Goal: Task Accomplishment & Management: Complete application form

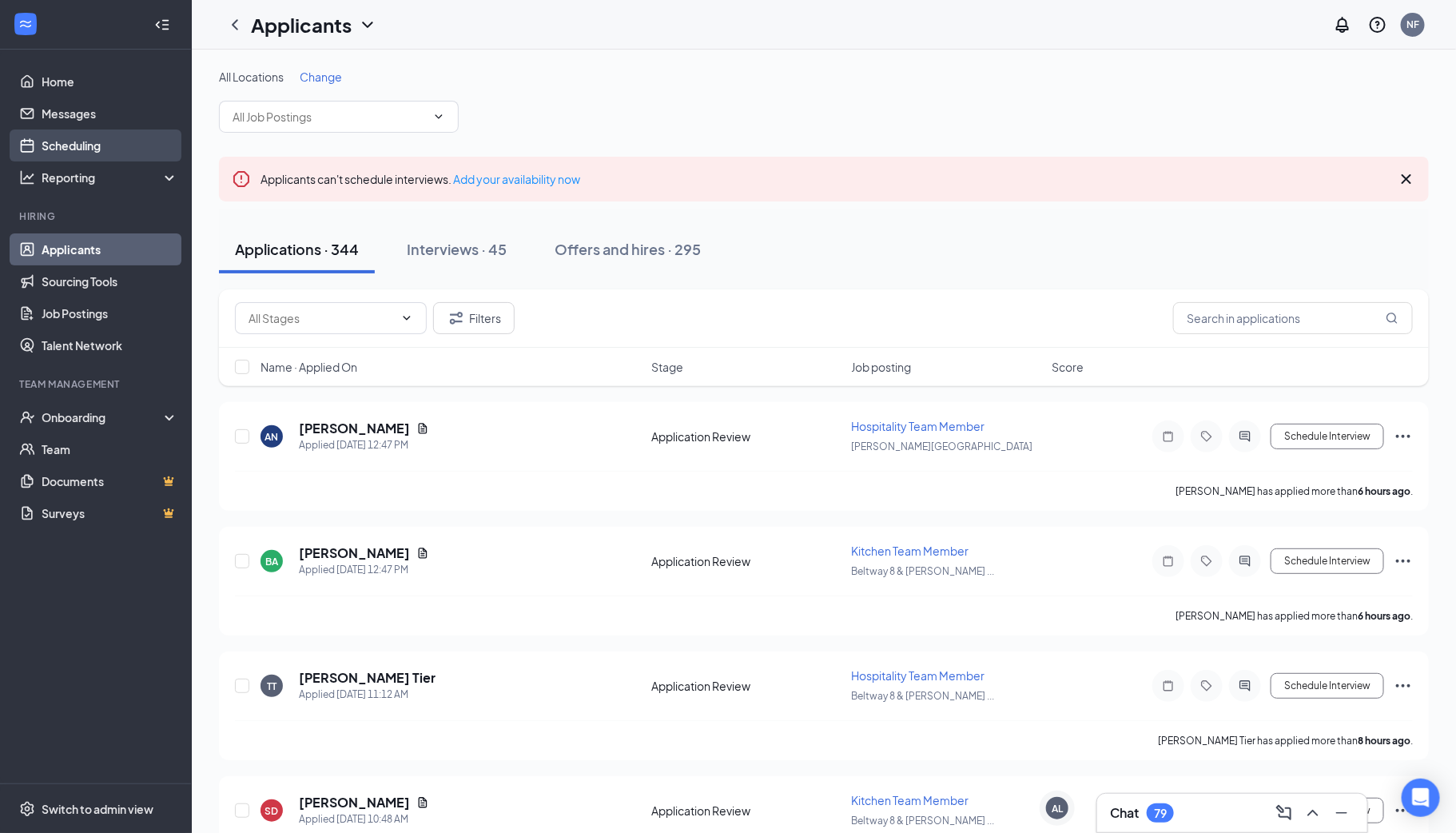
click at [83, 144] on link "Scheduling" at bounding box center [109, 146] width 136 height 32
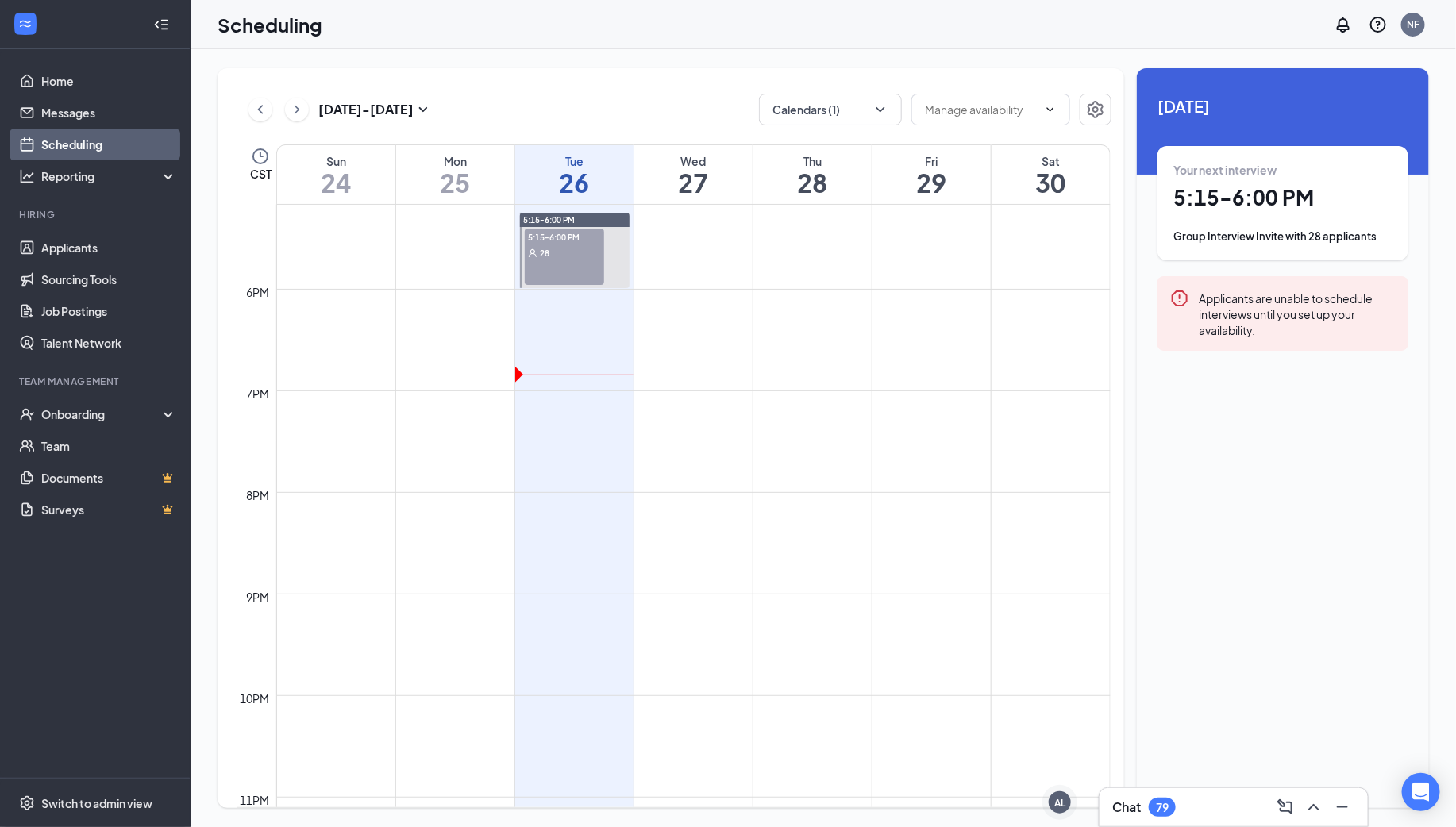
scroll to position [1723, 0]
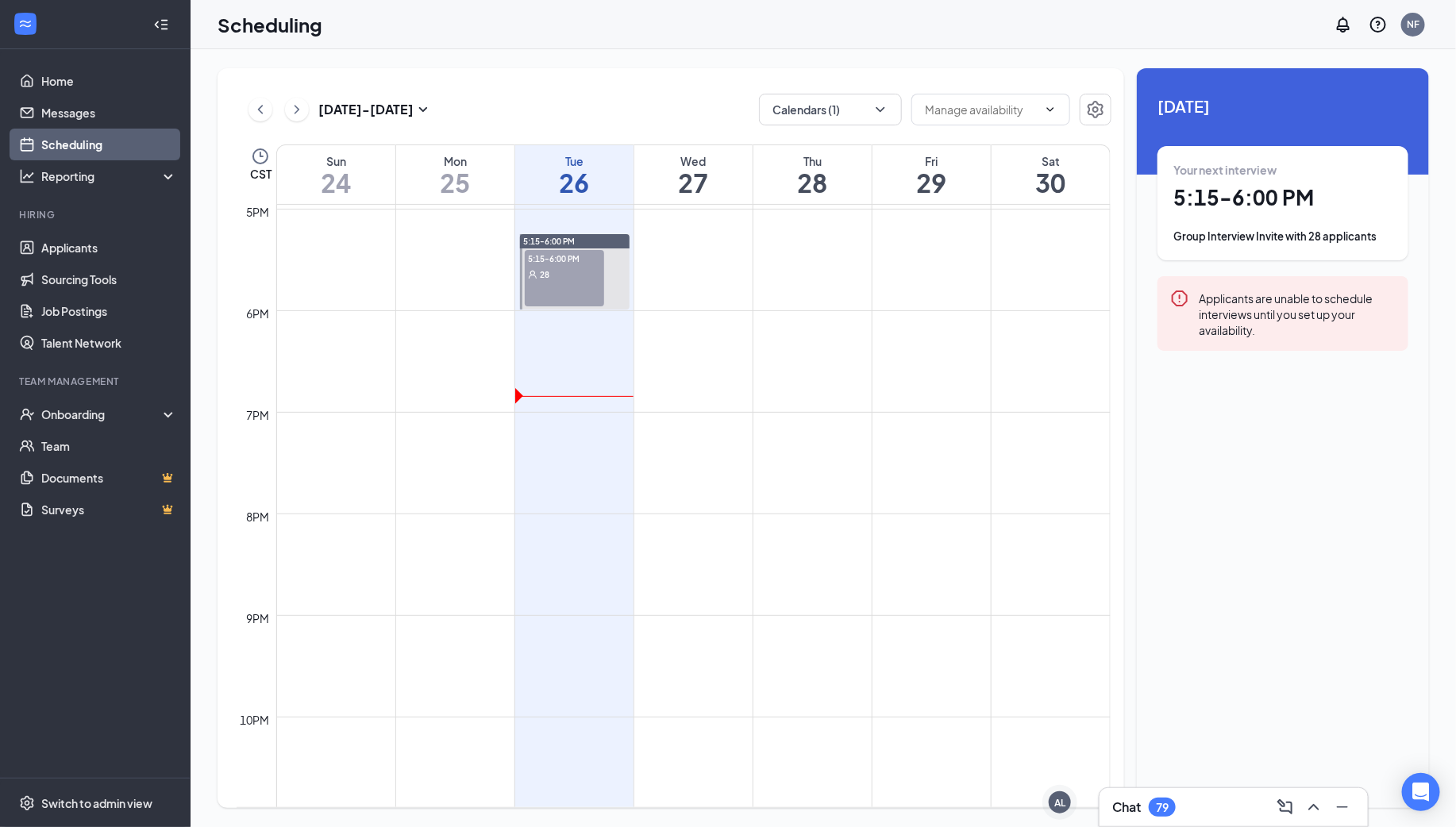
click at [548, 264] on span "5:15-6:00 PM" at bounding box center [564, 257] width 79 height 16
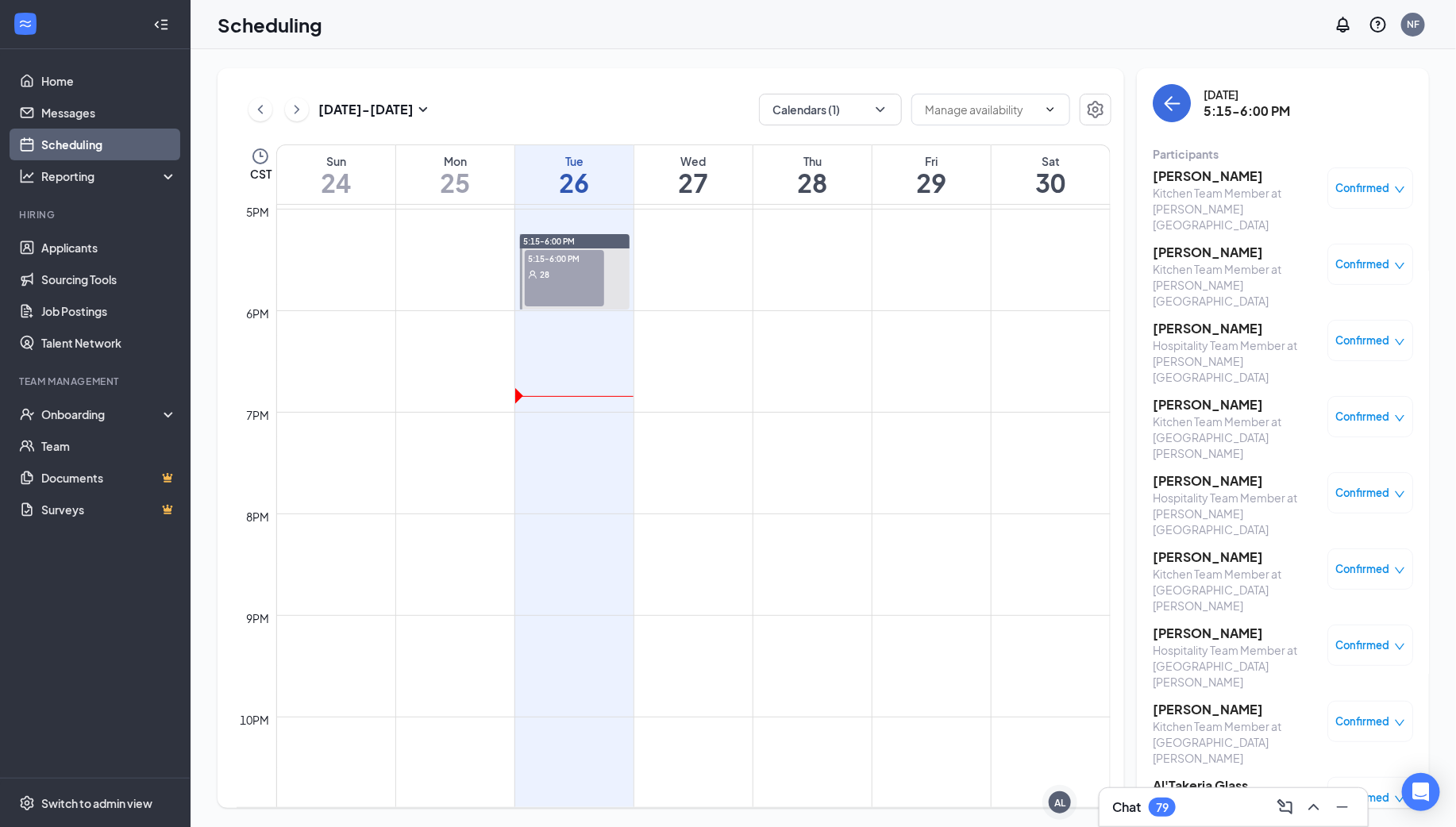
click at [1221, 174] on h3 "[PERSON_NAME]" at bounding box center [1236, 176] width 166 height 18
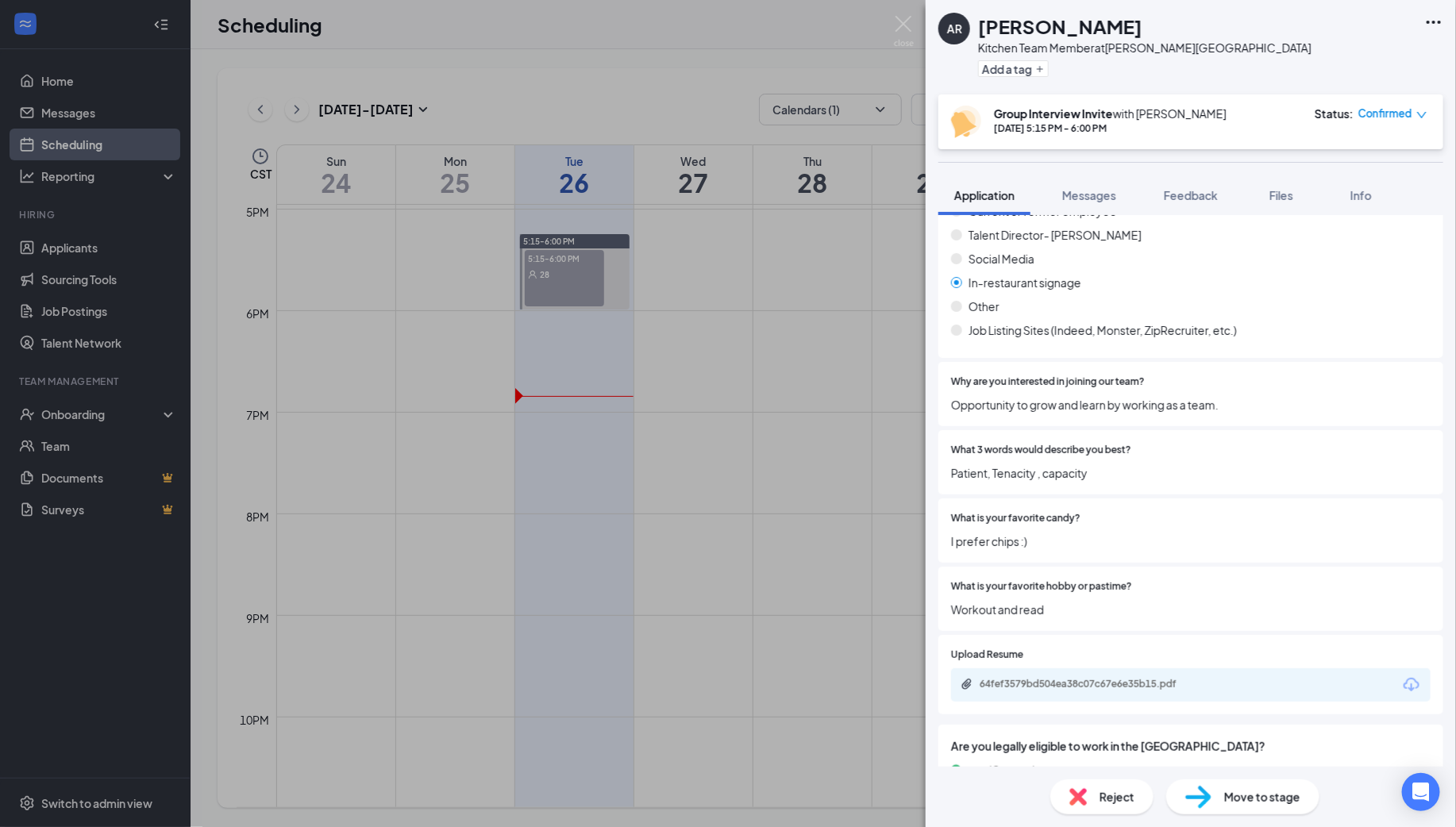
scroll to position [2023, 0]
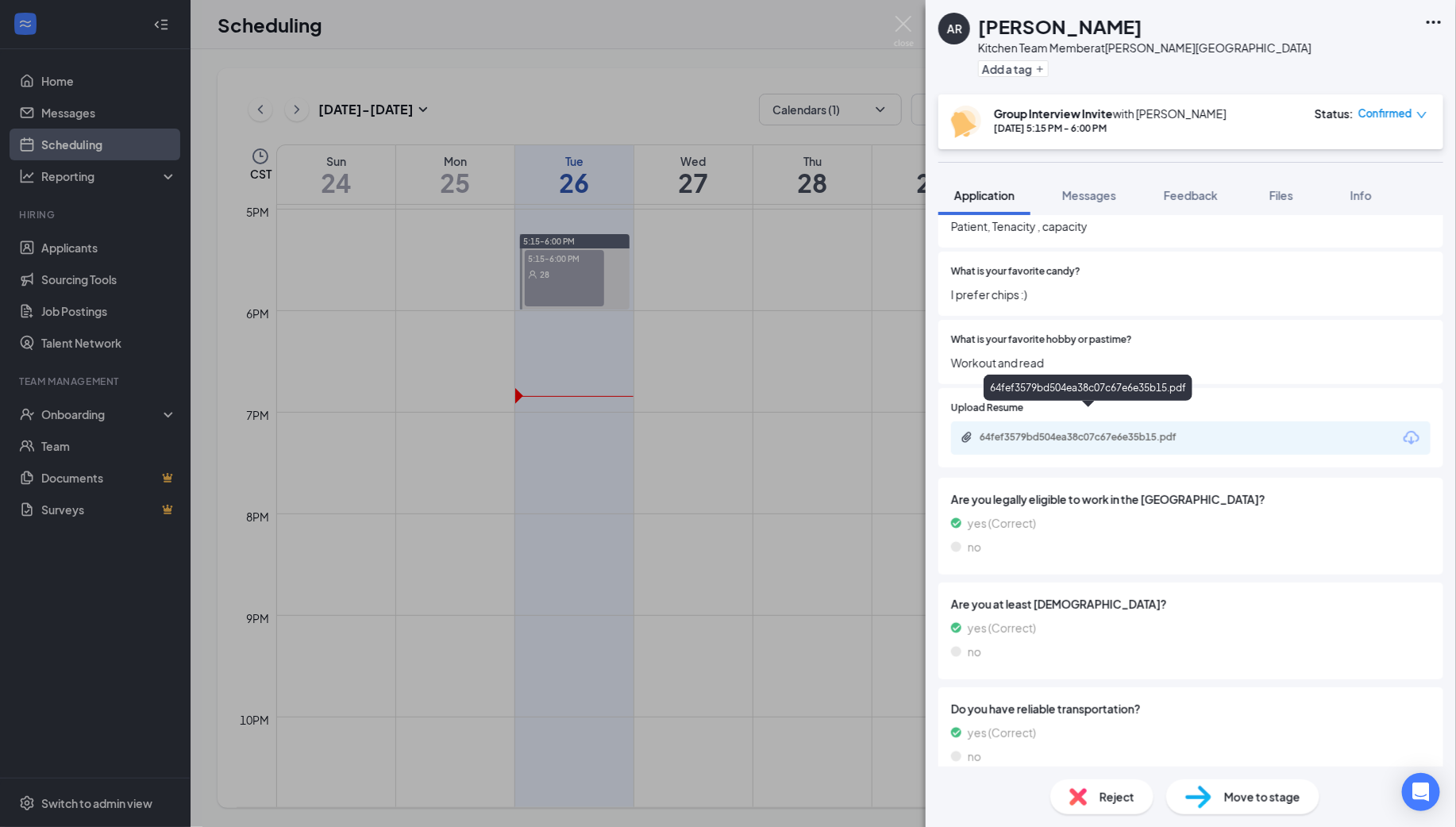
click at [1066, 431] on div "64fef3579bd504ea38c07c67e6e35b15.pdf" at bounding box center [1090, 437] width 222 height 13
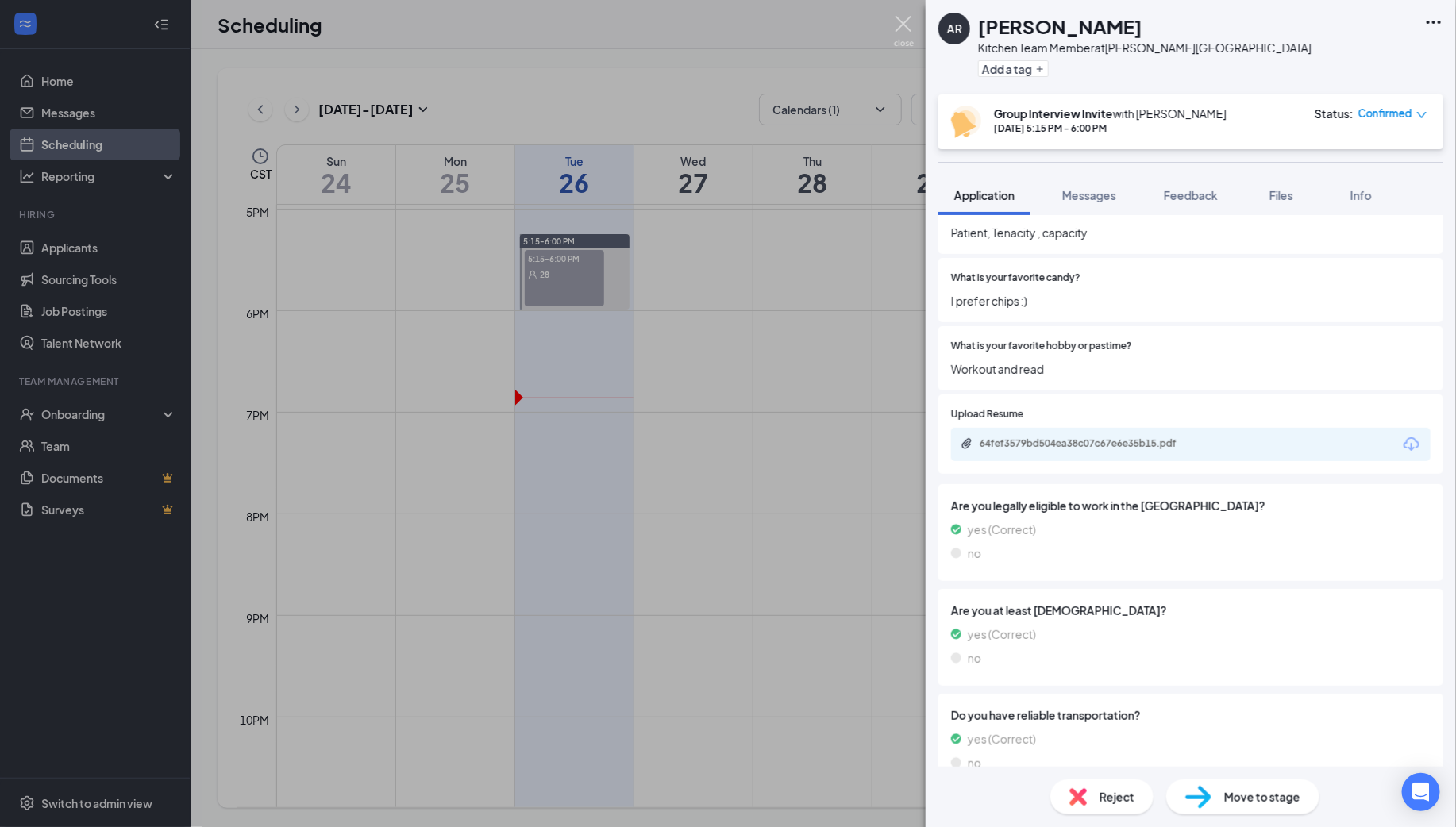
click at [901, 23] on img at bounding box center [904, 31] width 20 height 31
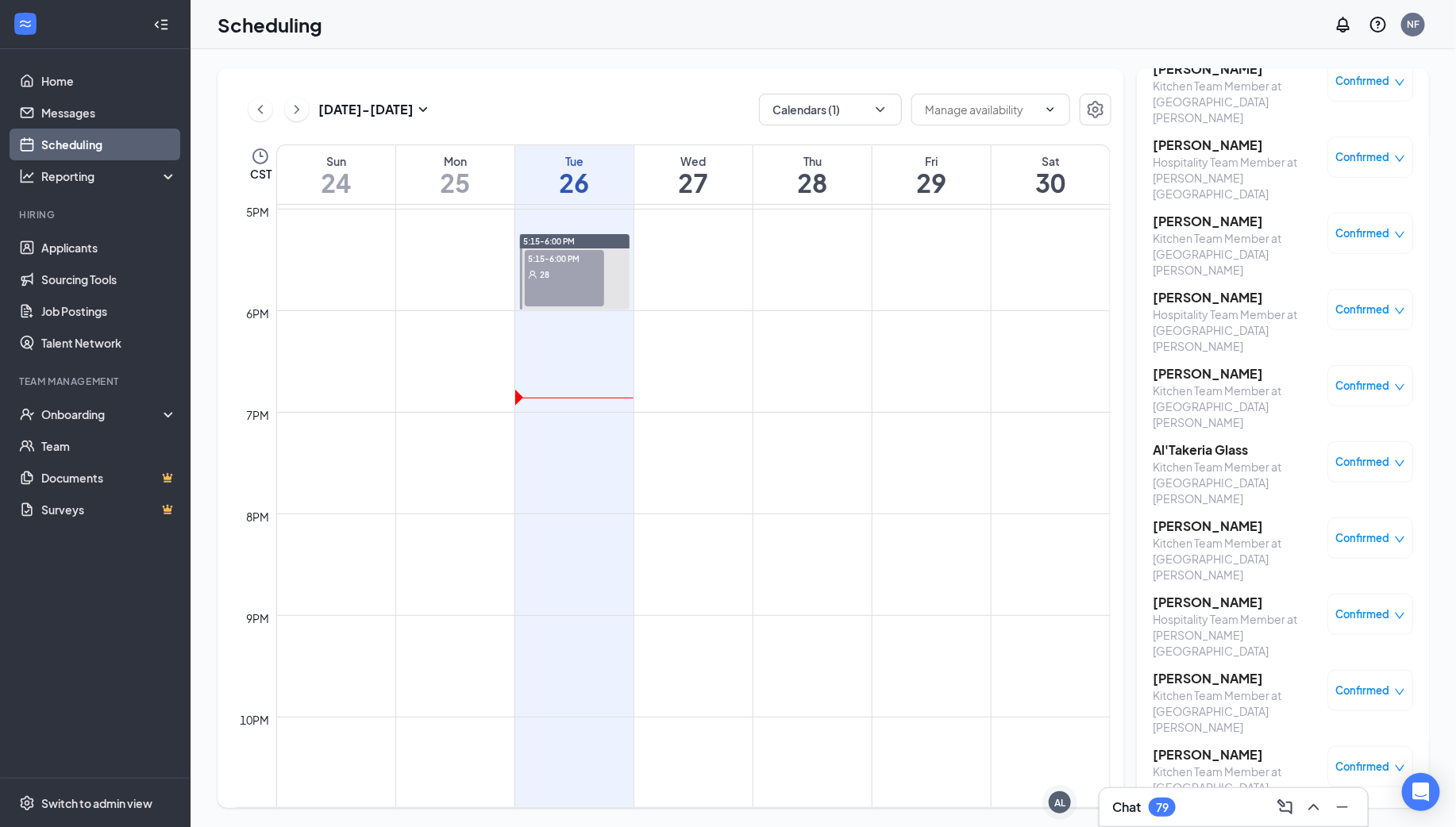
scroll to position [362, 0]
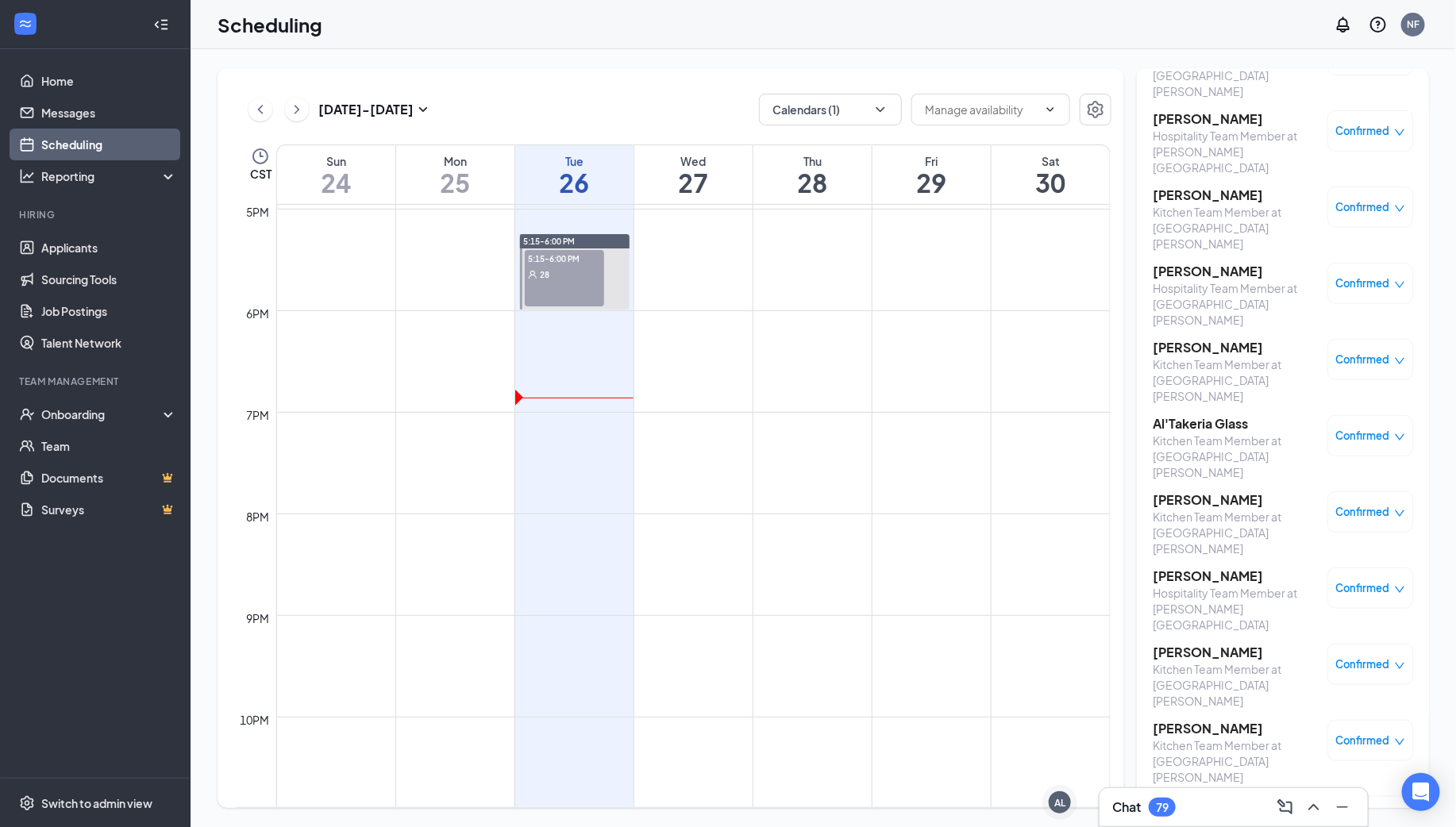
click at [1204, 644] on h3 "[PERSON_NAME]" at bounding box center [1236, 652] width 166 height 18
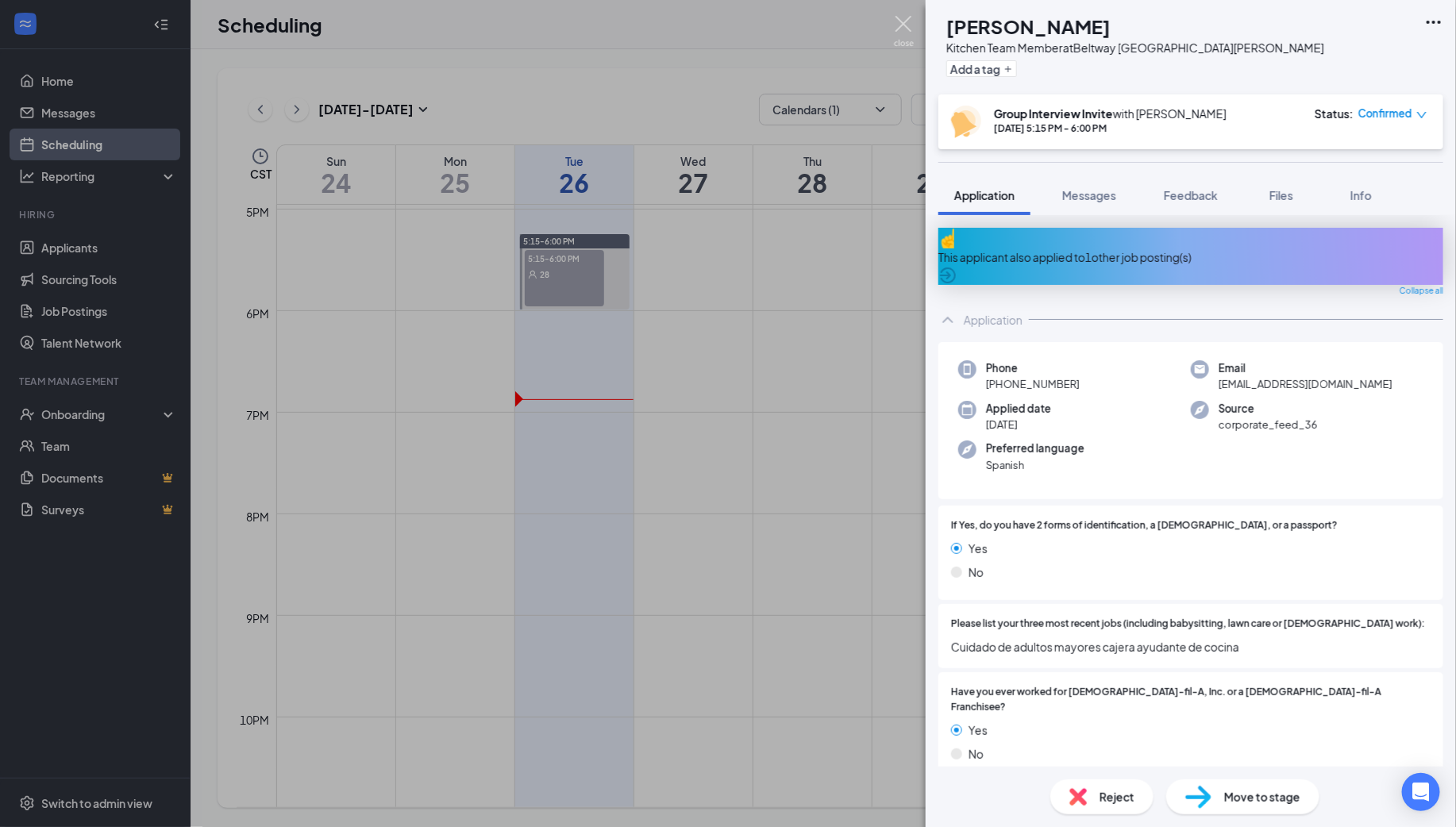
click at [900, 21] on img at bounding box center [904, 31] width 20 height 31
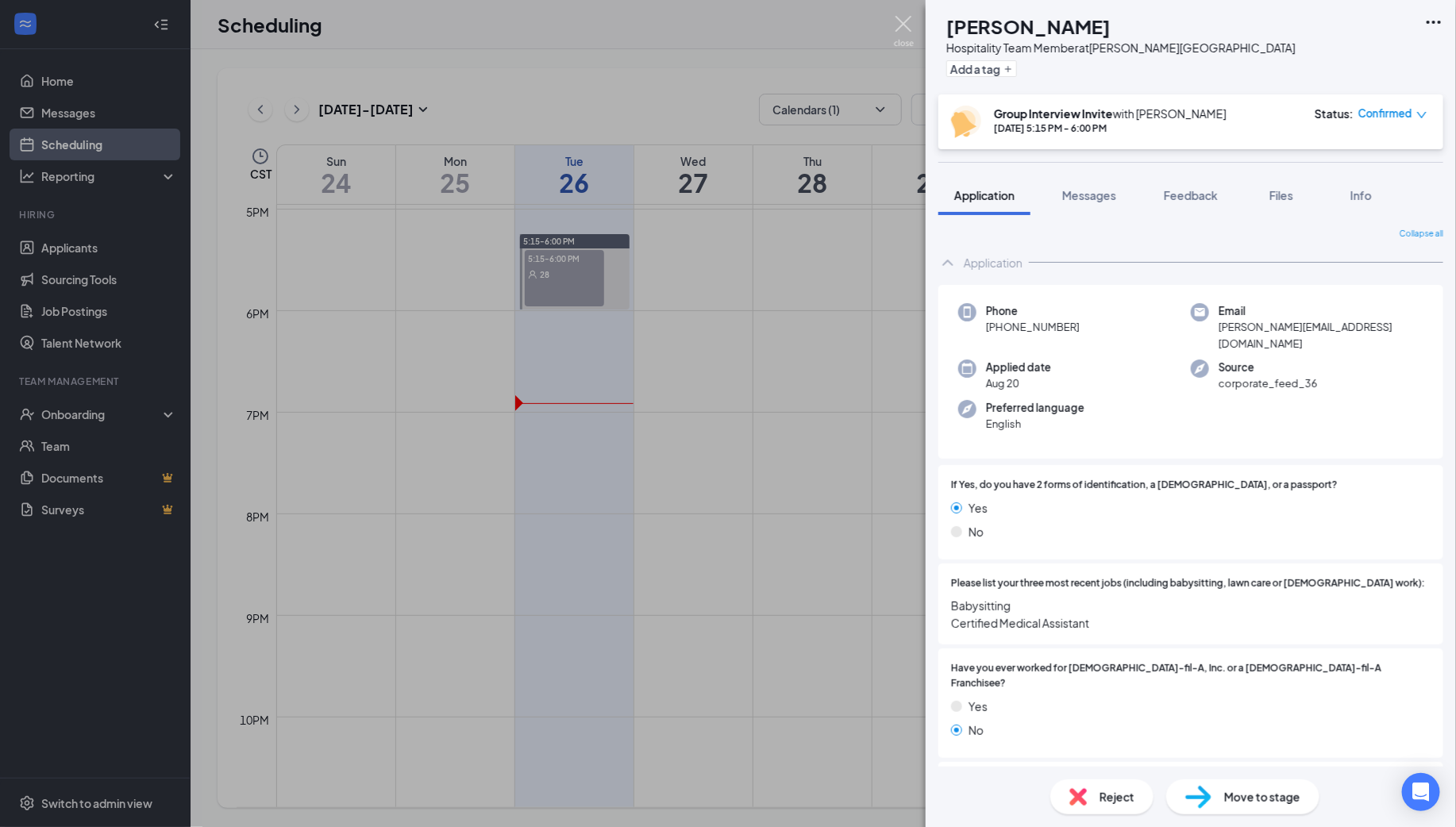
click at [902, 21] on img at bounding box center [904, 31] width 20 height 31
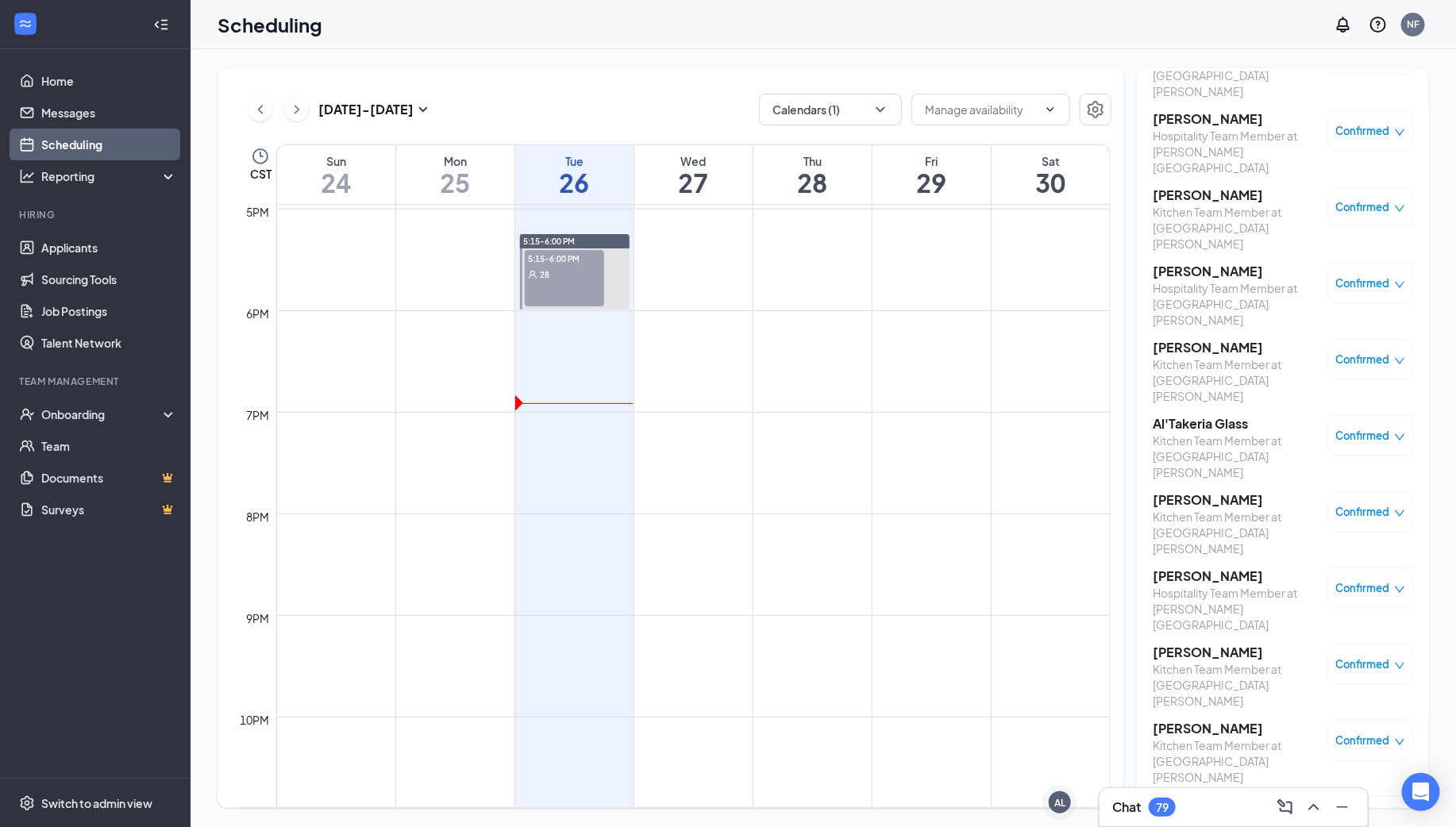
scroll to position [391, 0]
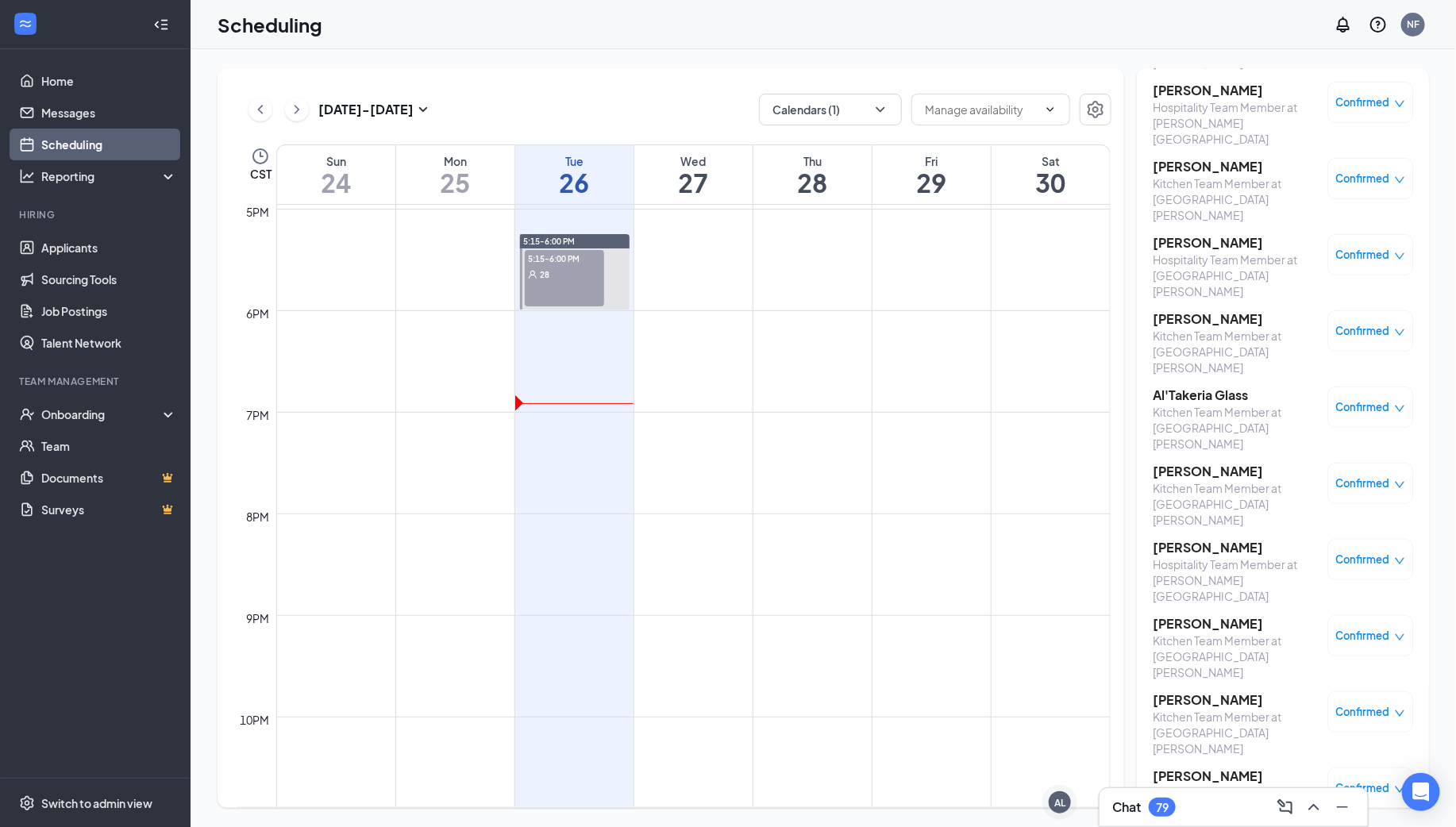
click at [1185, 615] on h3 "[PERSON_NAME]" at bounding box center [1236, 624] width 166 height 18
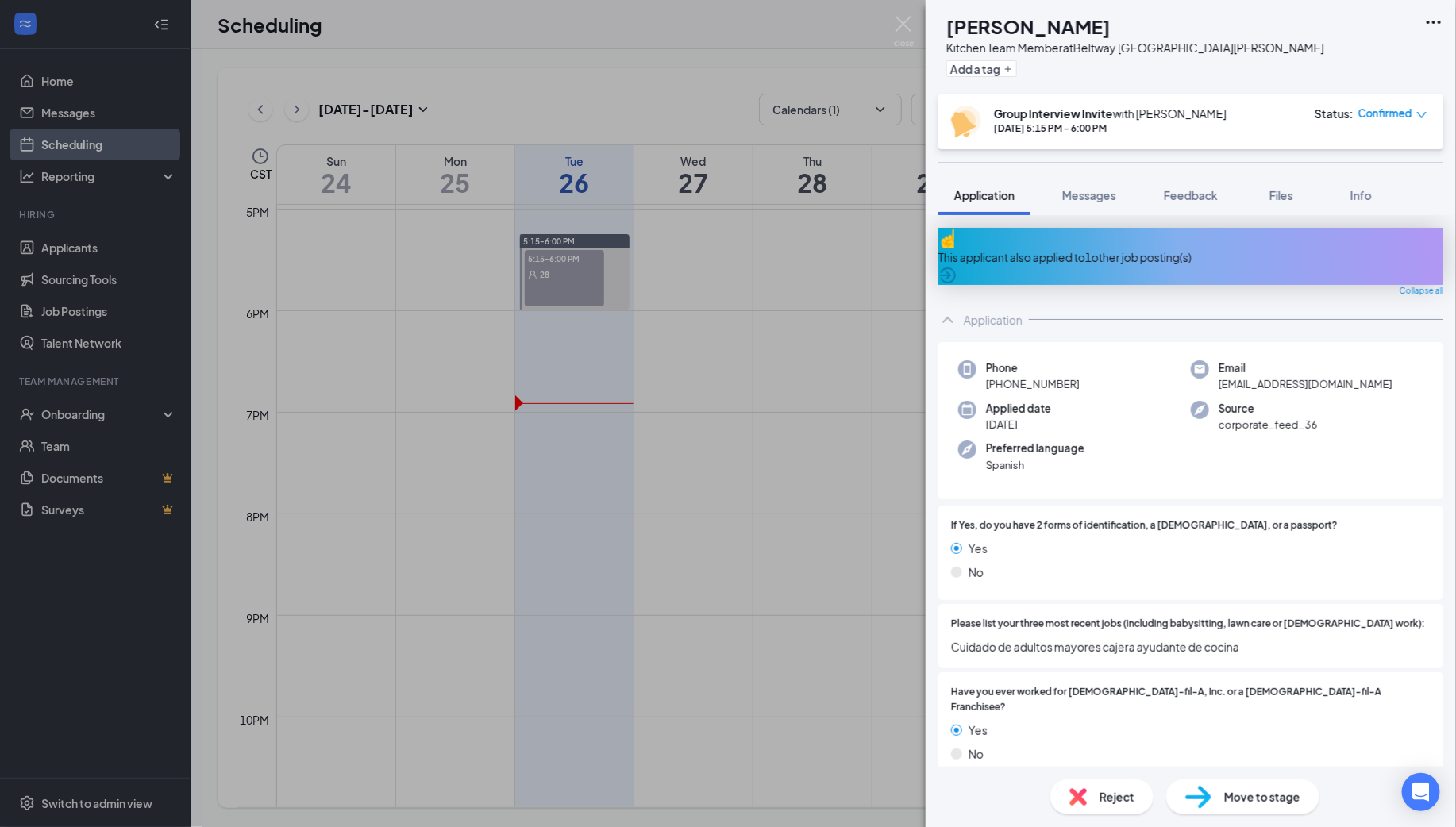
click at [1113, 249] on div "This applicant also applied to 1 other job posting(s)" at bounding box center [1190, 257] width 504 height 18
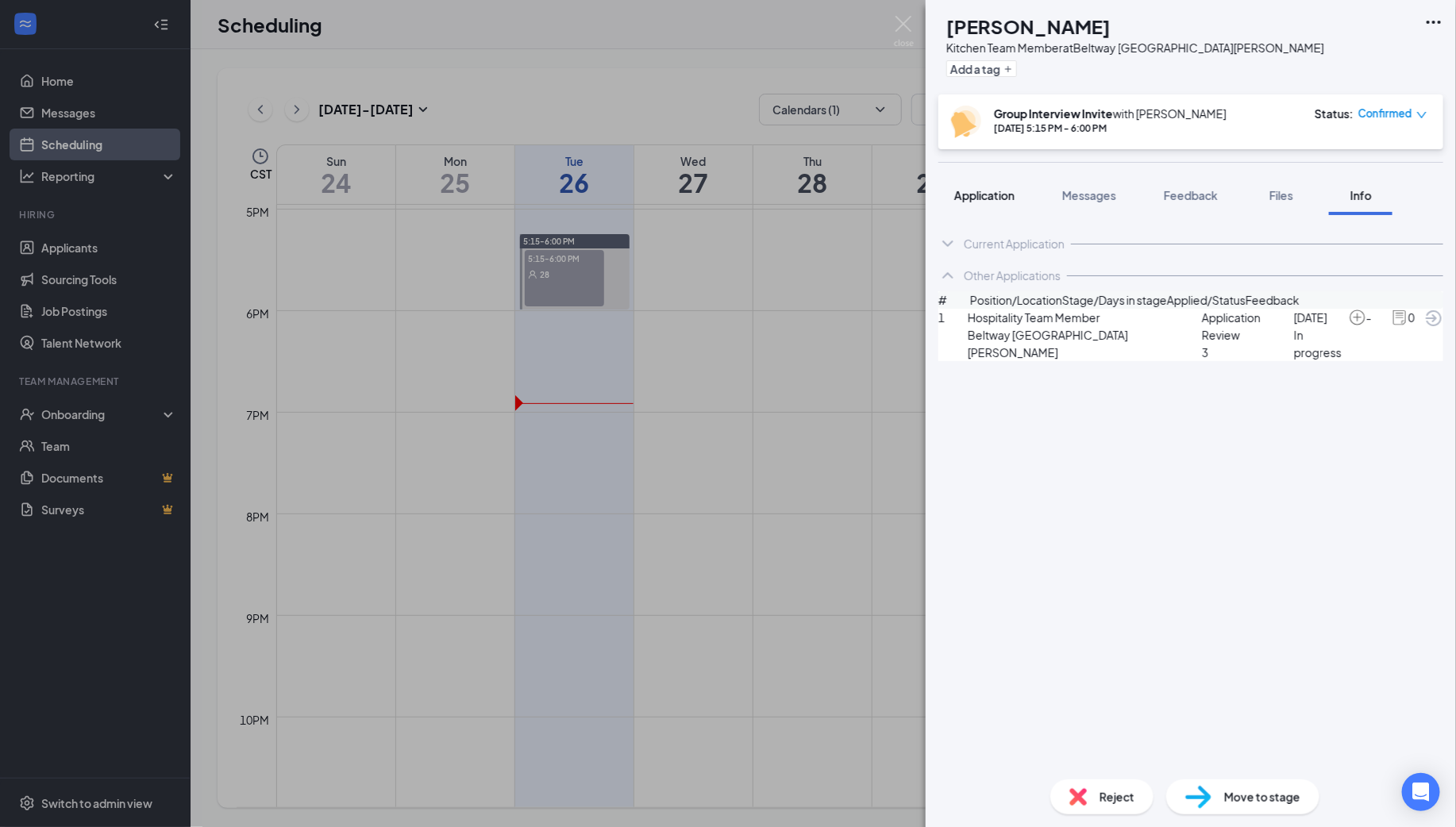
click at [997, 192] on span "Application" at bounding box center [984, 195] width 61 height 14
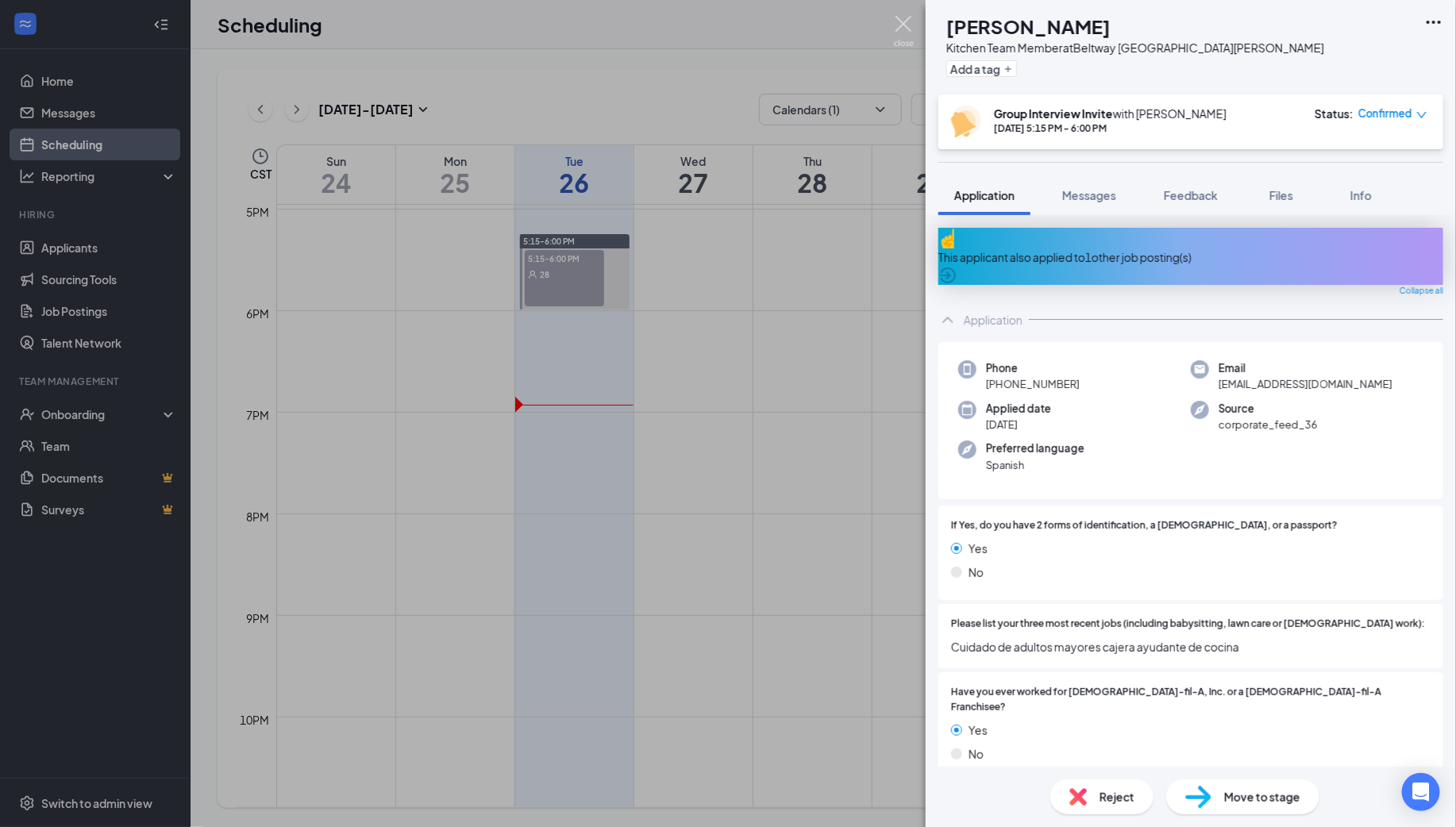
click at [896, 24] on img at bounding box center [904, 31] width 20 height 31
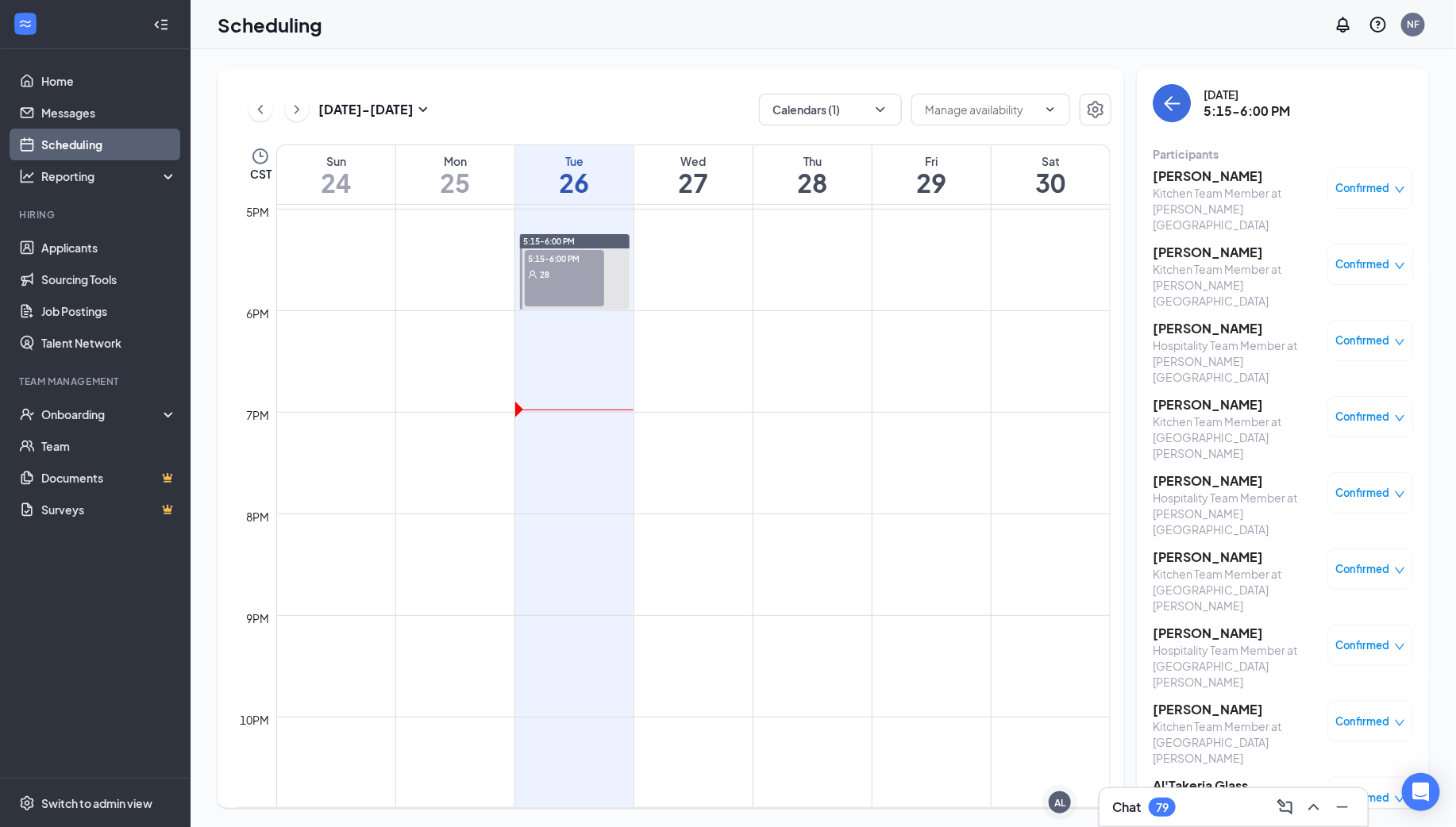
click at [1168, 179] on h3 "[PERSON_NAME]" at bounding box center [1236, 176] width 166 height 18
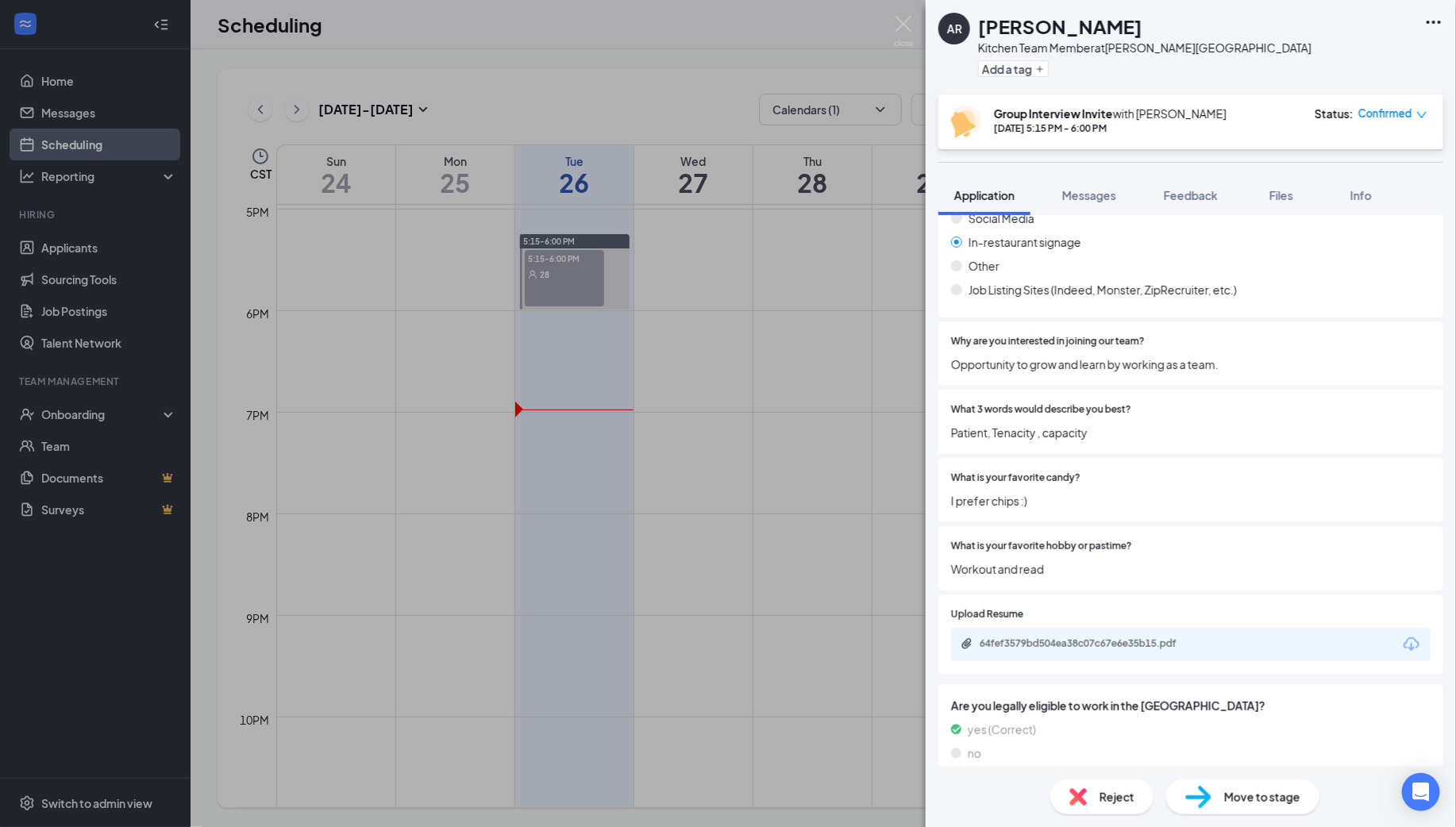
scroll to position [1819, 0]
click at [1084, 635] on div "64fef3579bd504ea38c07c67e6e35b15.pdf" at bounding box center [1090, 641] width 222 height 13
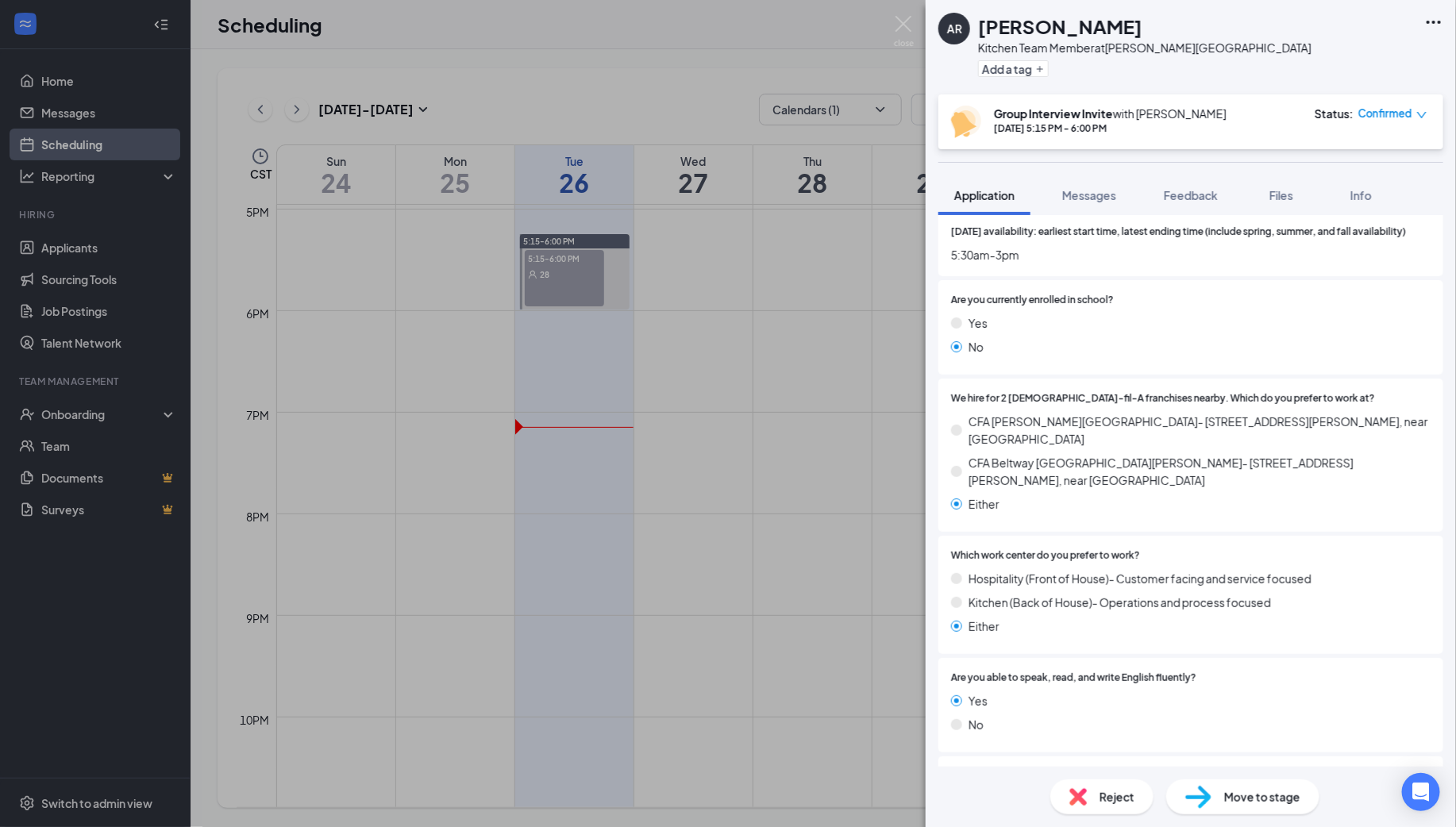
scroll to position [0, 0]
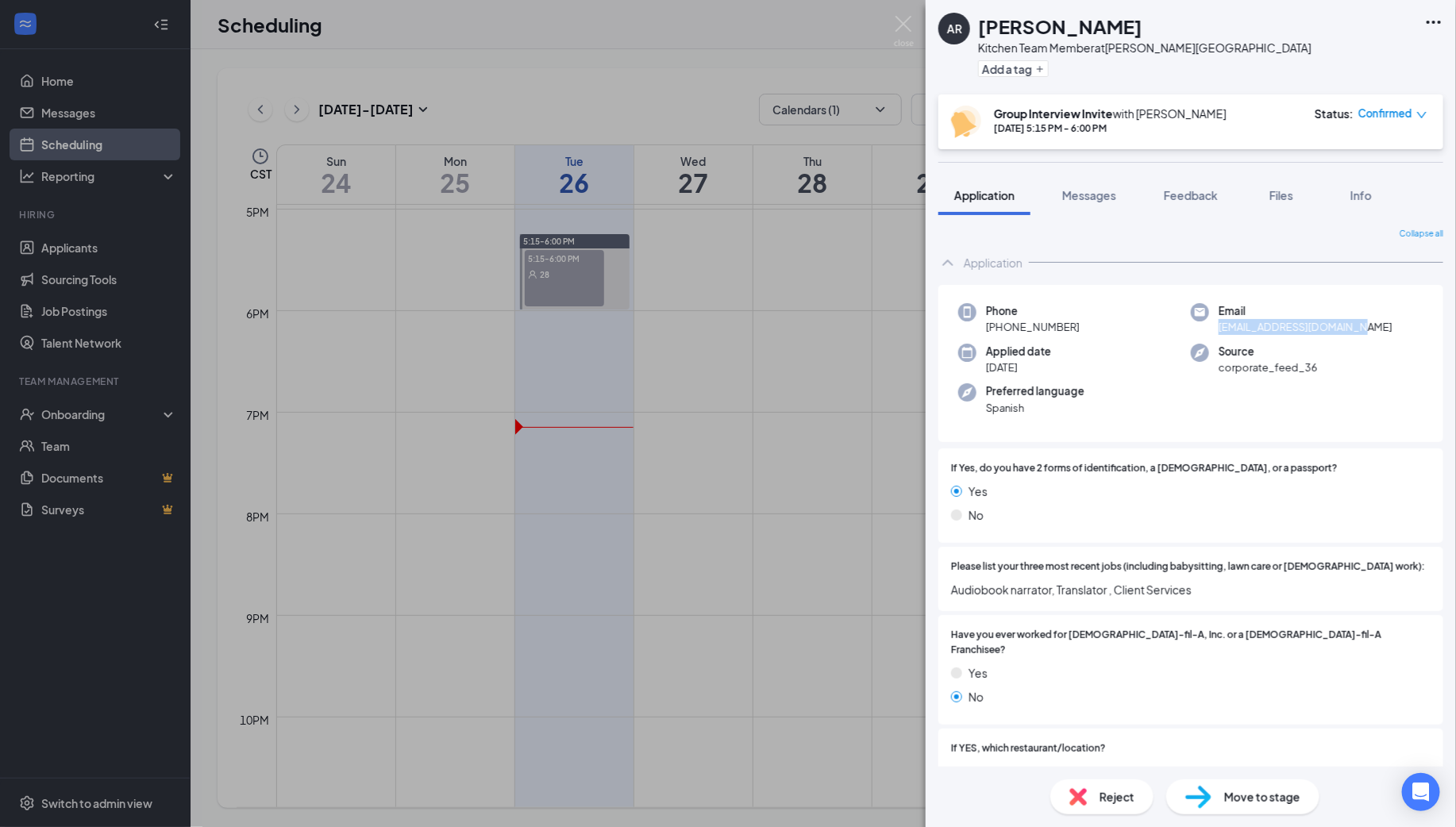
drag, startPoint x: 1348, startPoint y: 328, endPoint x: 1220, endPoint y: 330, distance: 128.0
click at [1220, 330] on div "Email [EMAIL_ADDRESS][DOMAIN_NAME]" at bounding box center [1306, 319] width 233 height 33
copy span "[EMAIL_ADDRESS][DOMAIN_NAME]"
click at [1095, 192] on span "Messages" at bounding box center [1089, 195] width 54 height 14
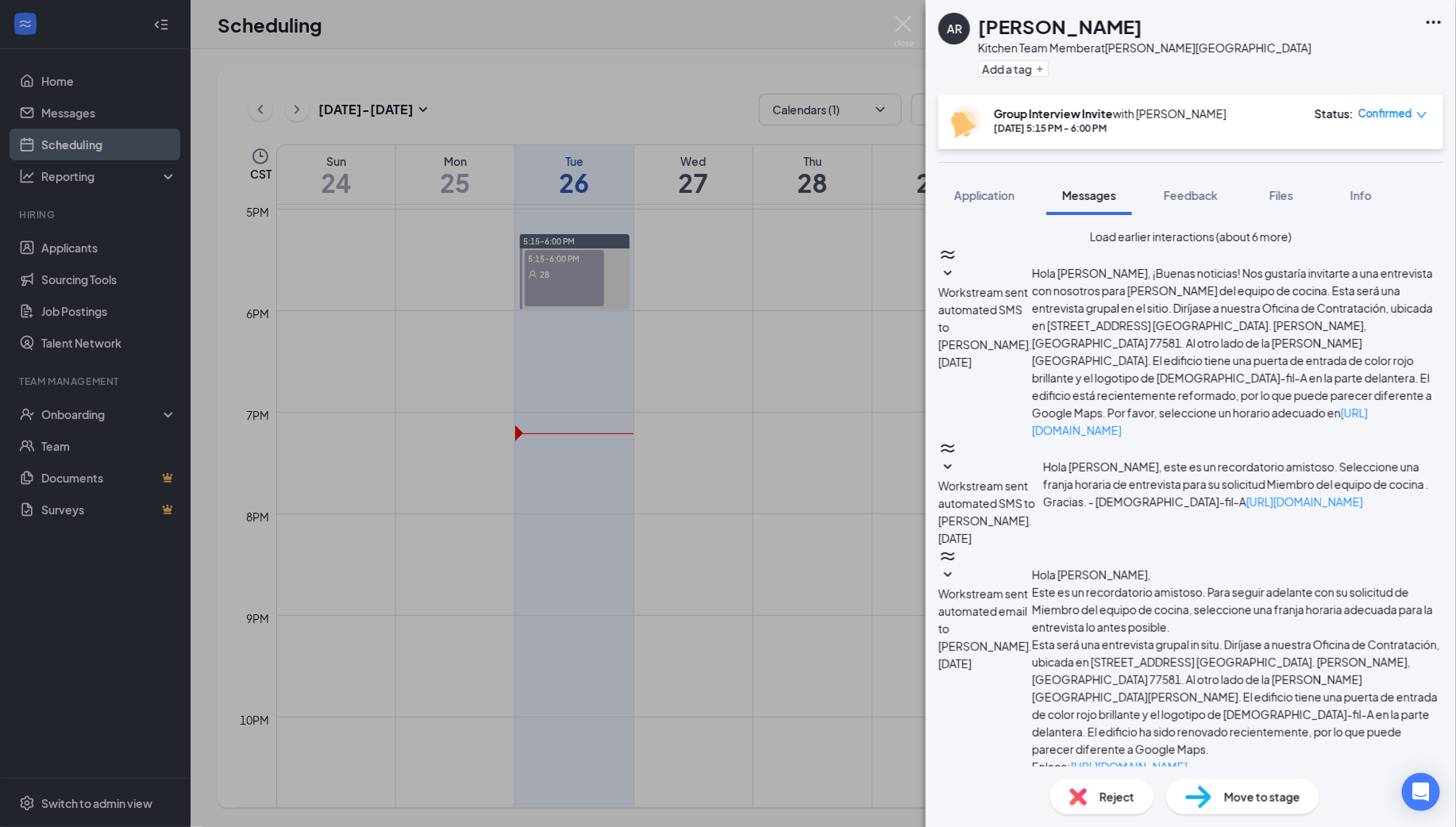
scroll to position [514, 0]
type textarea "hola"
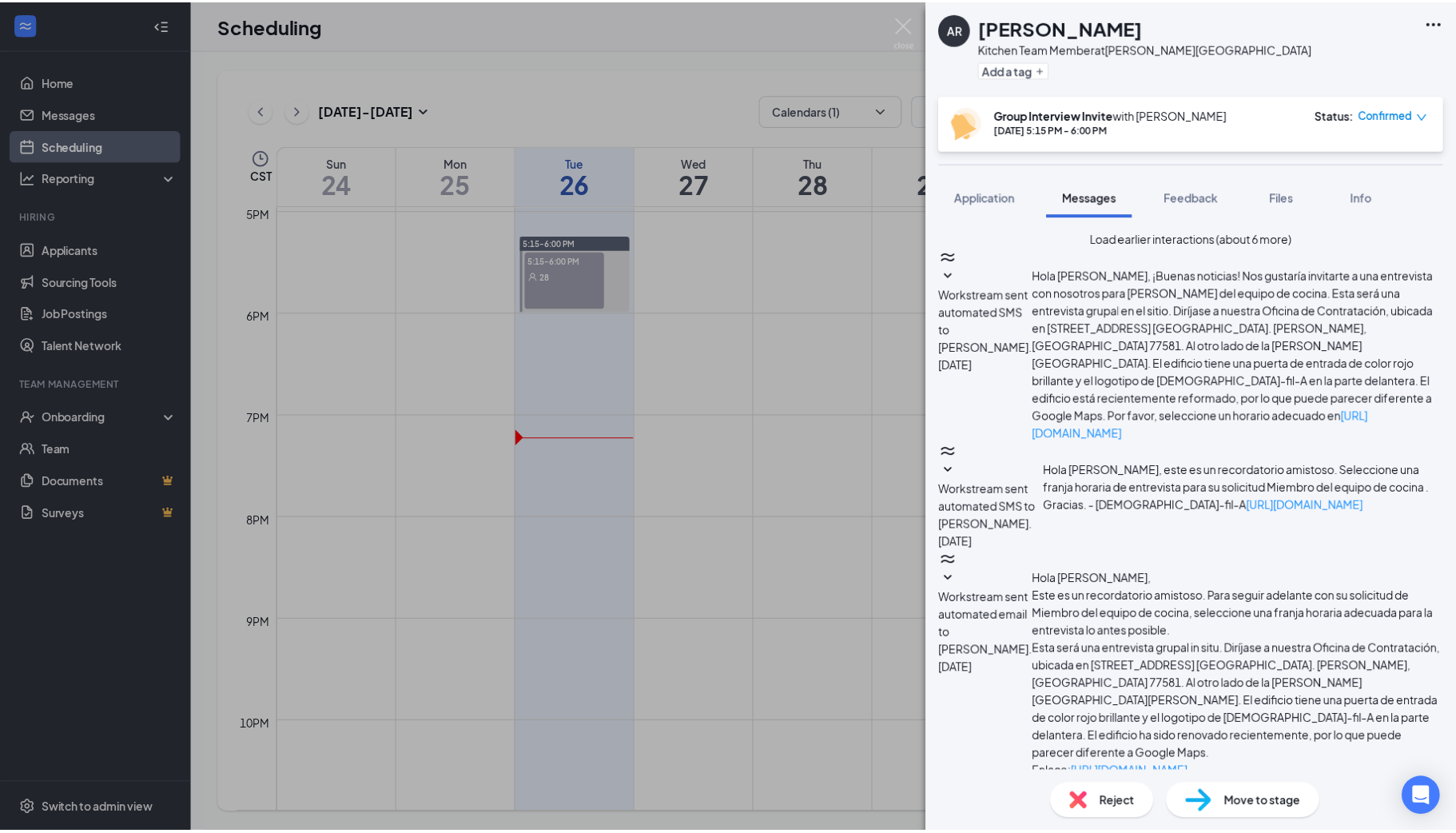
scroll to position [621, 0]
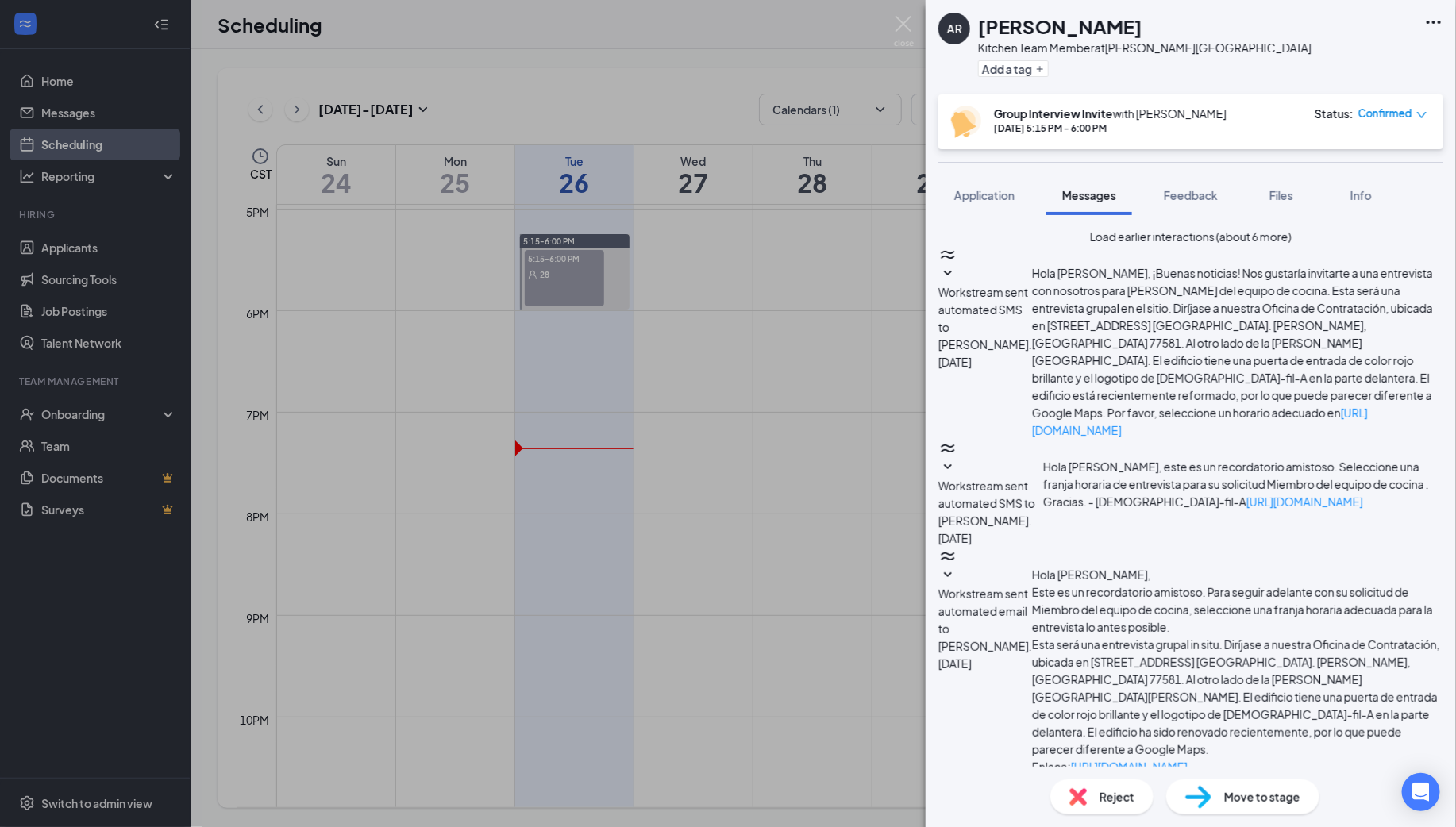
click at [1231, 792] on span "Move to stage" at bounding box center [1262, 797] width 76 height 18
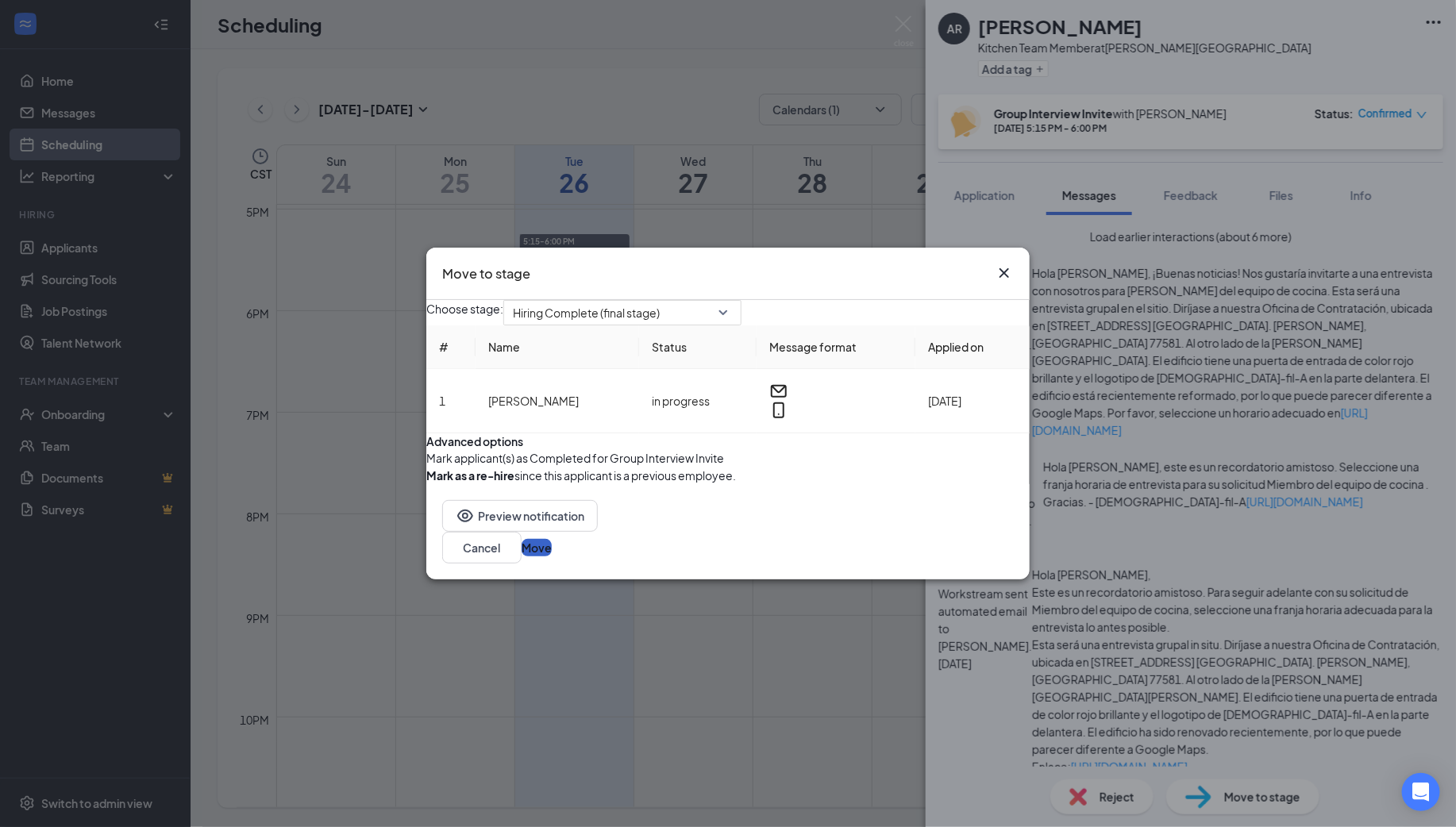
click at [551, 556] on button "Move" at bounding box center [536, 547] width 30 height 18
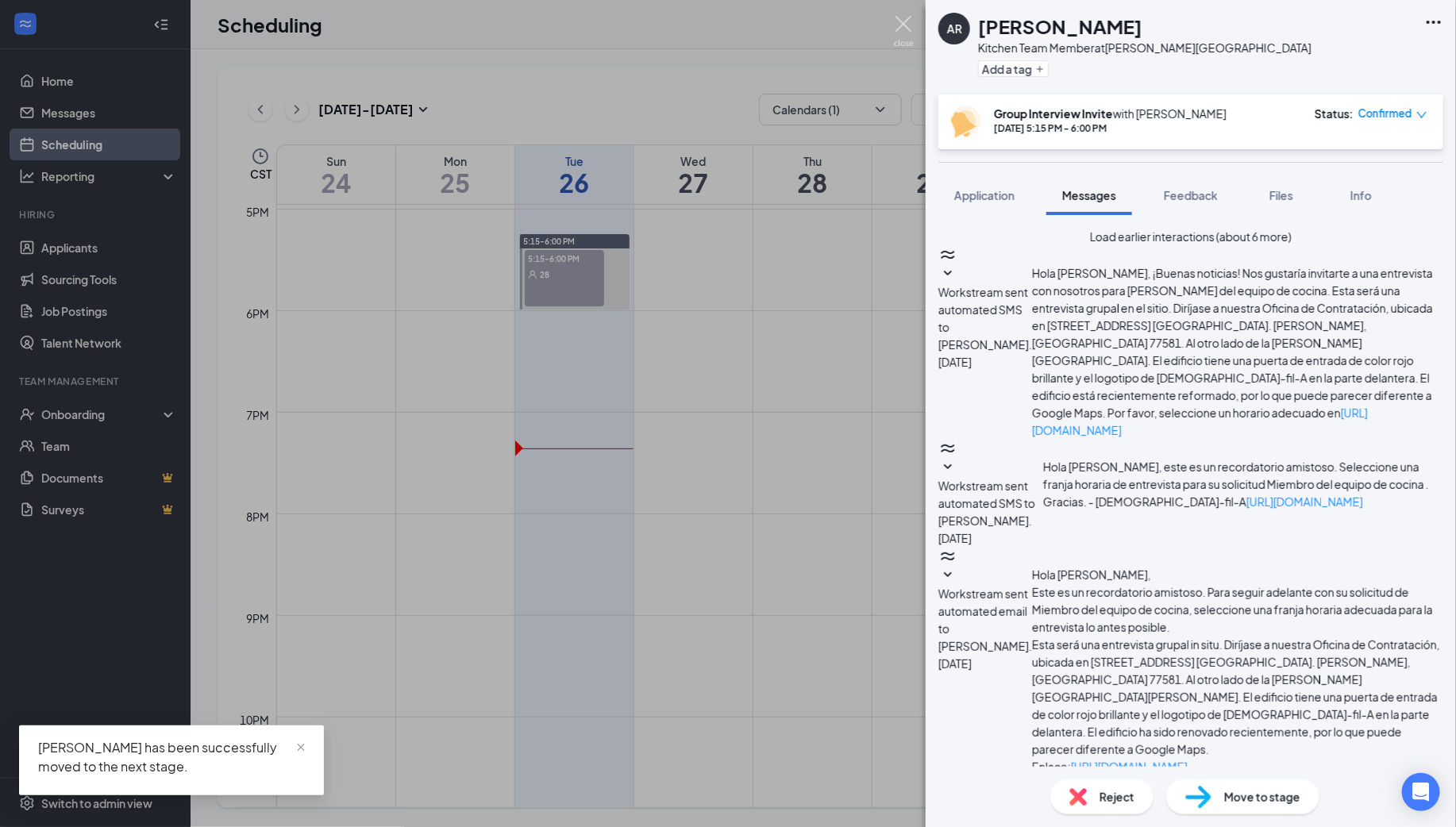
click at [902, 24] on img at bounding box center [904, 31] width 20 height 31
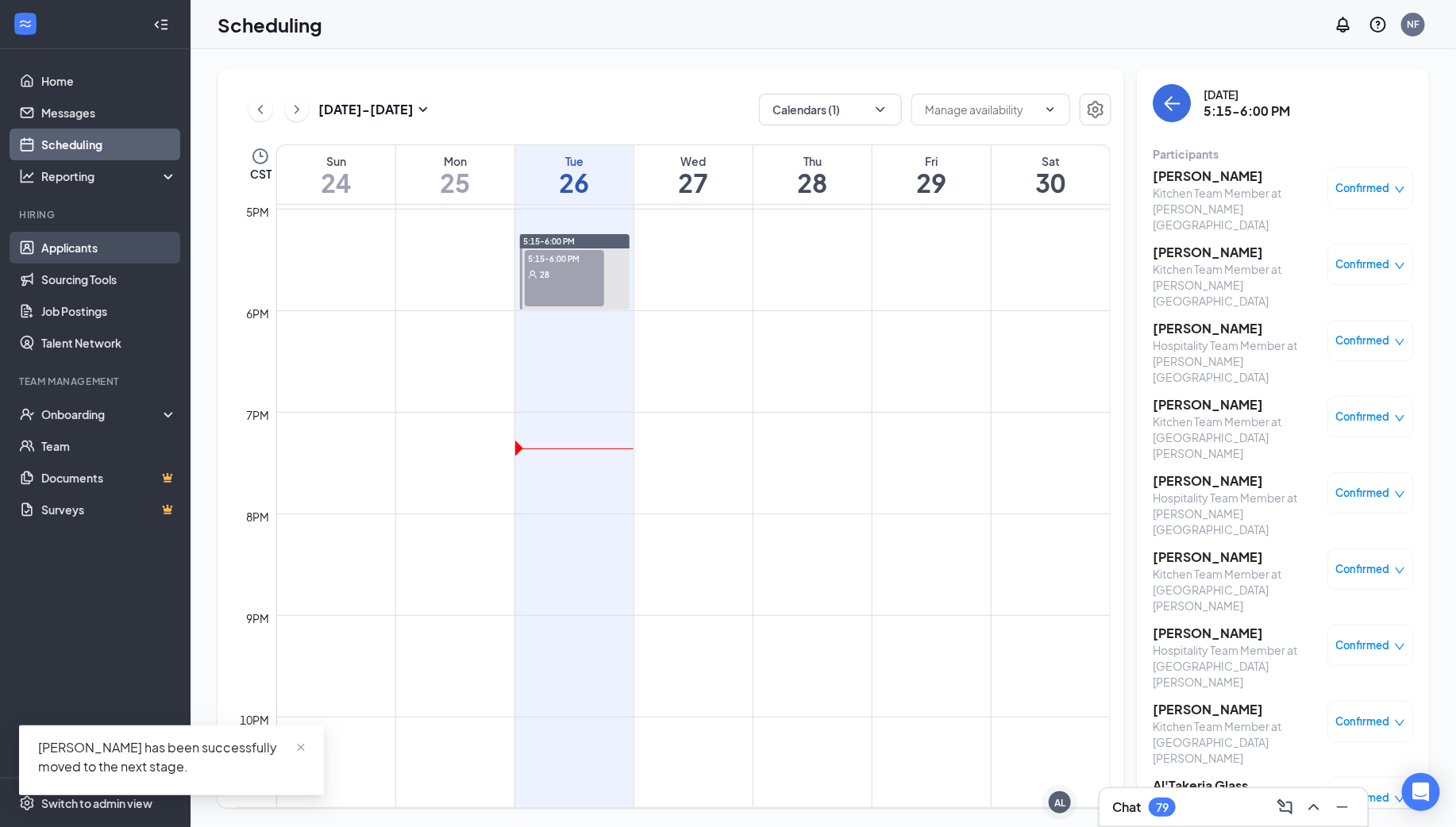
click at [108, 252] on link "Applicants" at bounding box center [108, 248] width 135 height 32
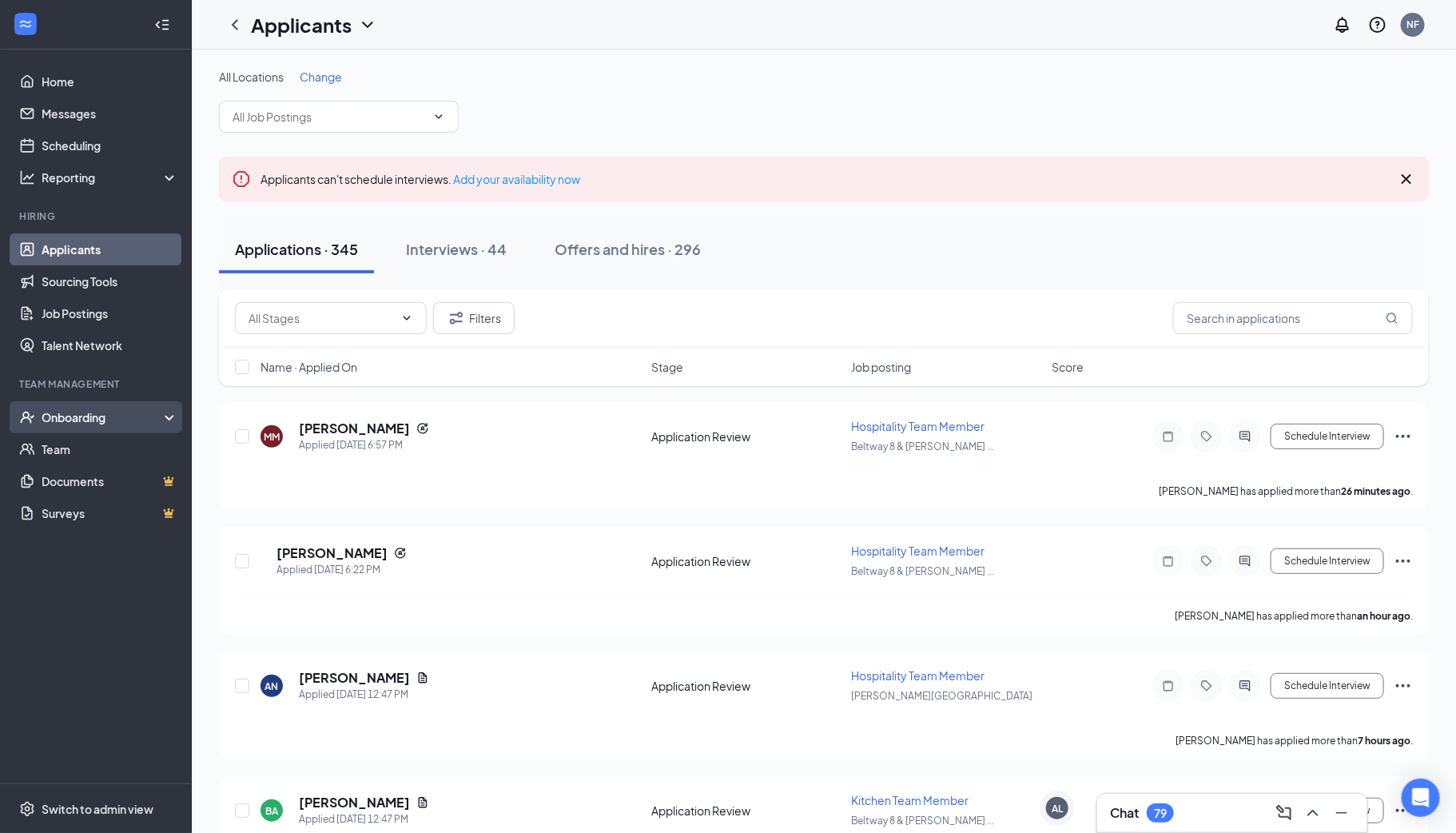
click at [121, 418] on div "Onboarding" at bounding box center [102, 416] width 123 height 16
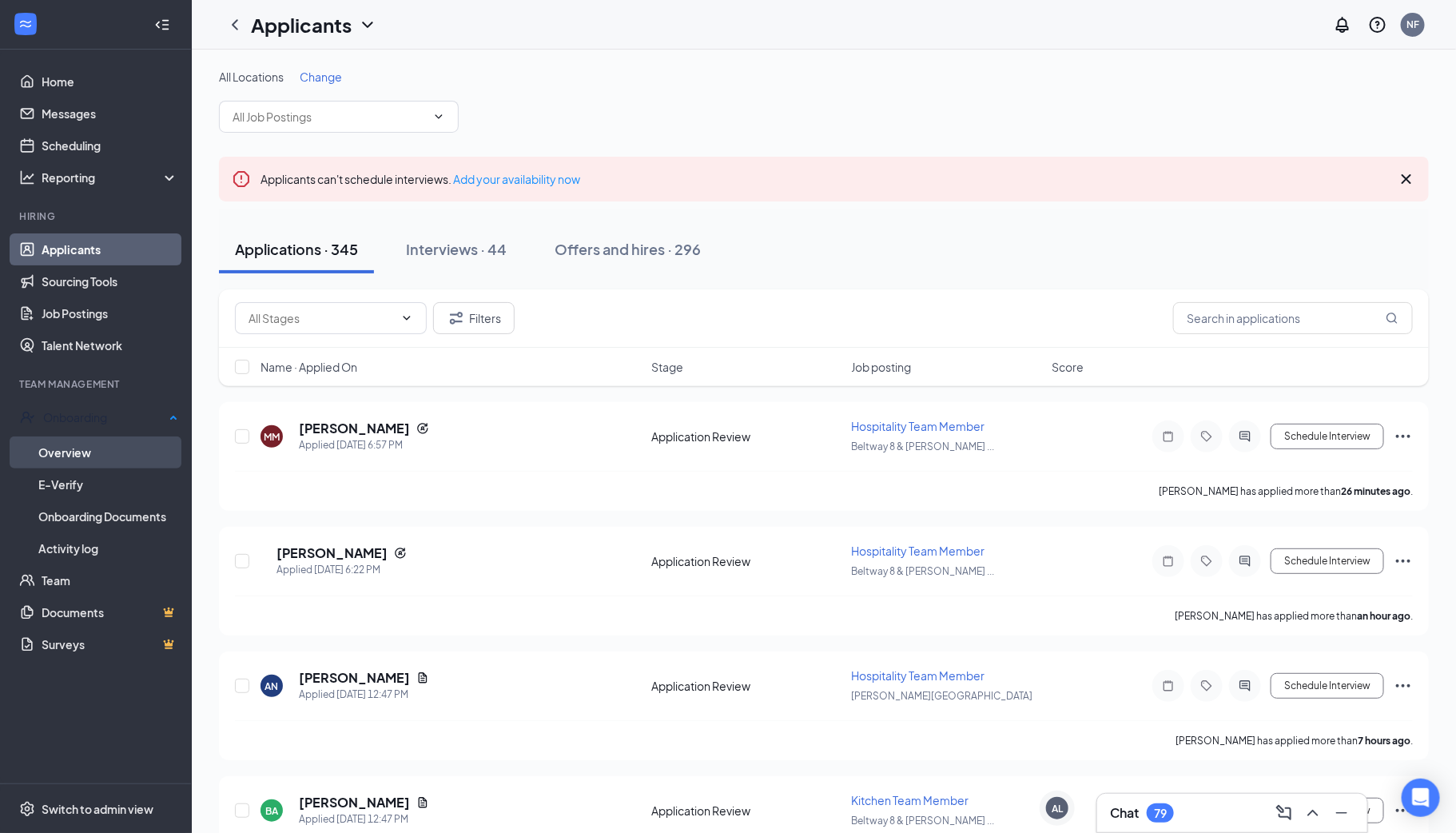
click at [116, 445] on link "Overview" at bounding box center [108, 452] width 140 height 32
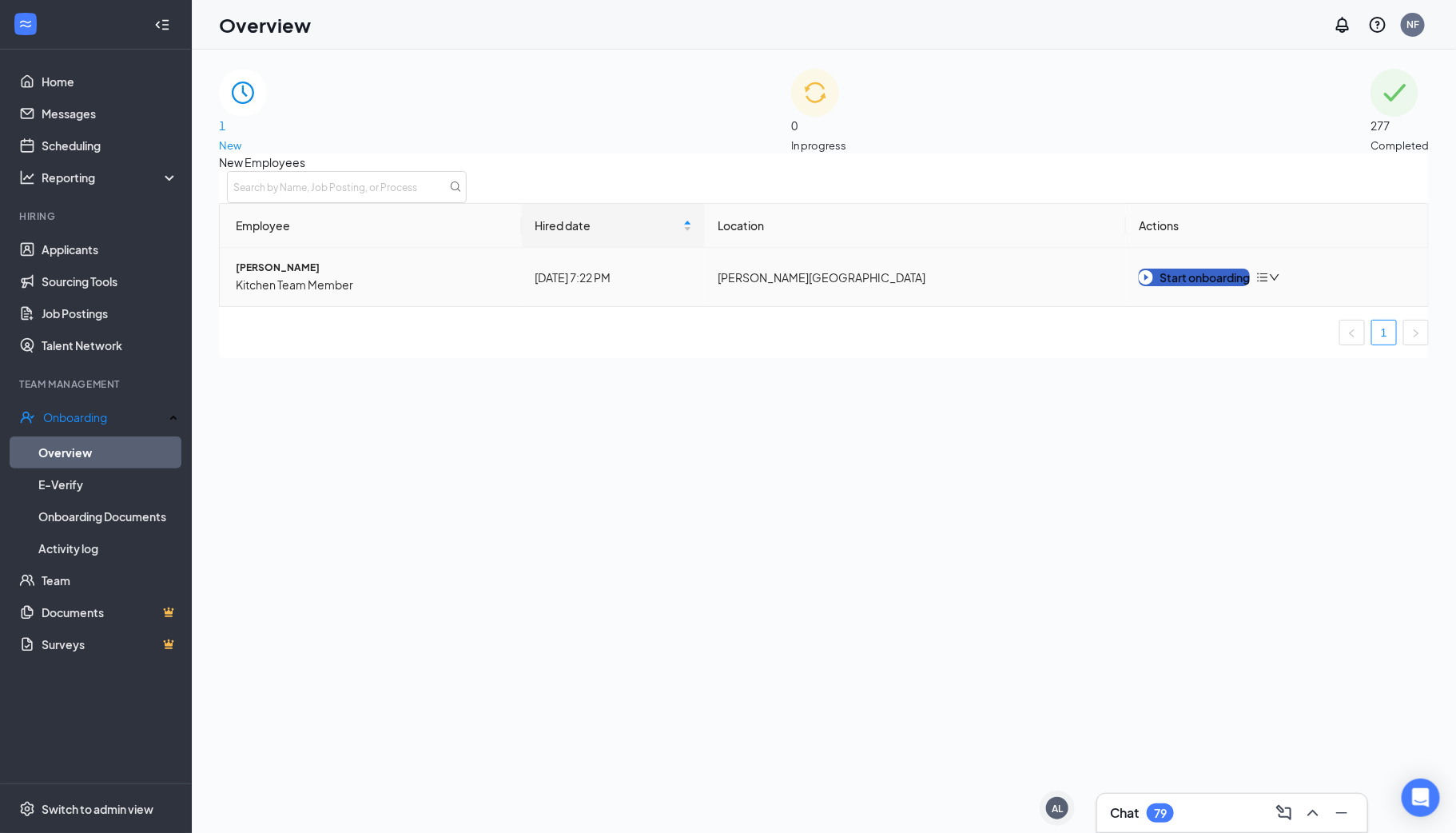
click at [1201, 286] on div "Start onboarding" at bounding box center [1194, 277] width 111 height 18
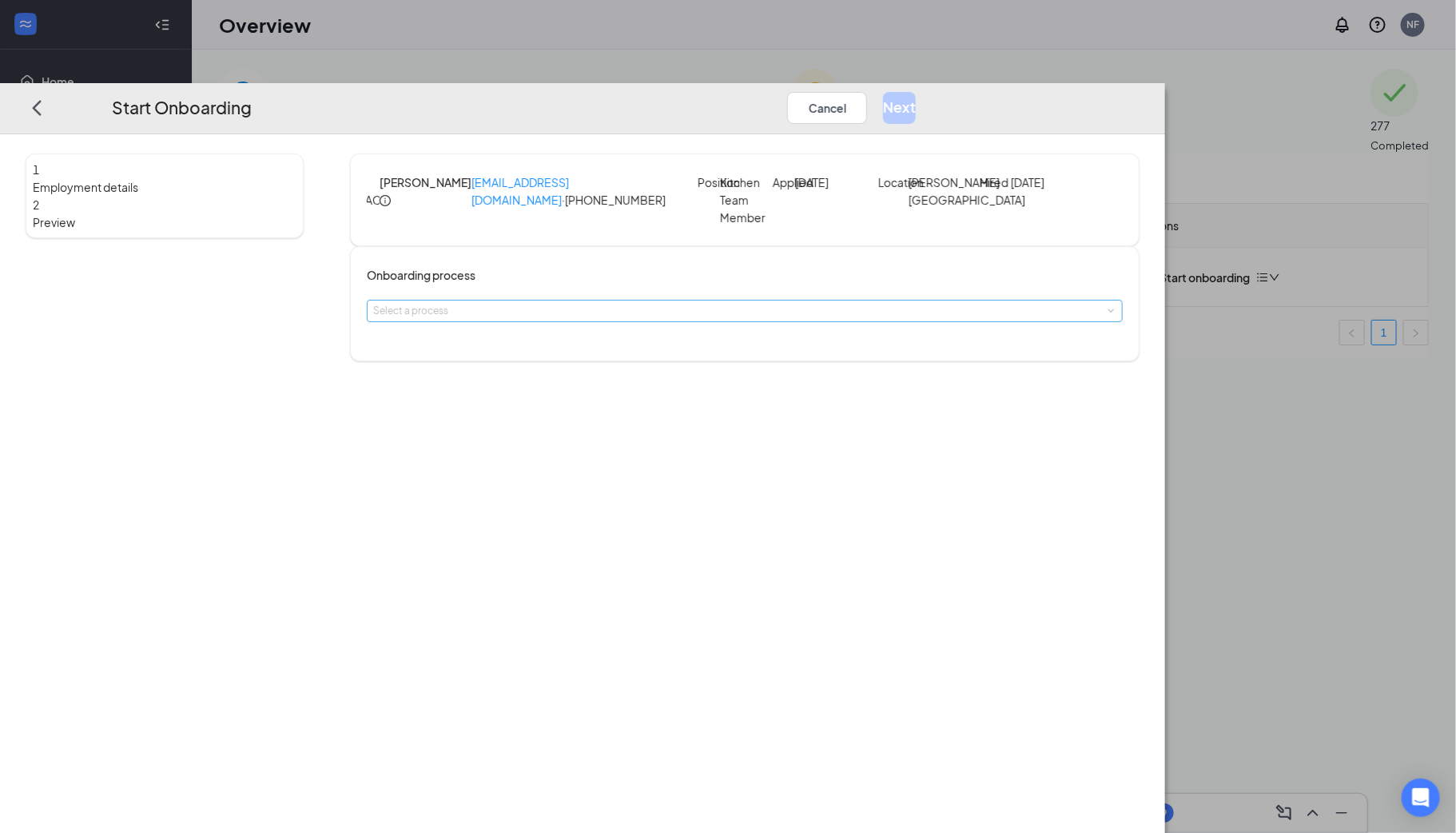
click at [645, 319] on div "Select a process" at bounding box center [741, 311] width 736 height 16
click at [634, 360] on span "New Team Member Onboarding" at bounding box center [580, 355] width 144 height 12
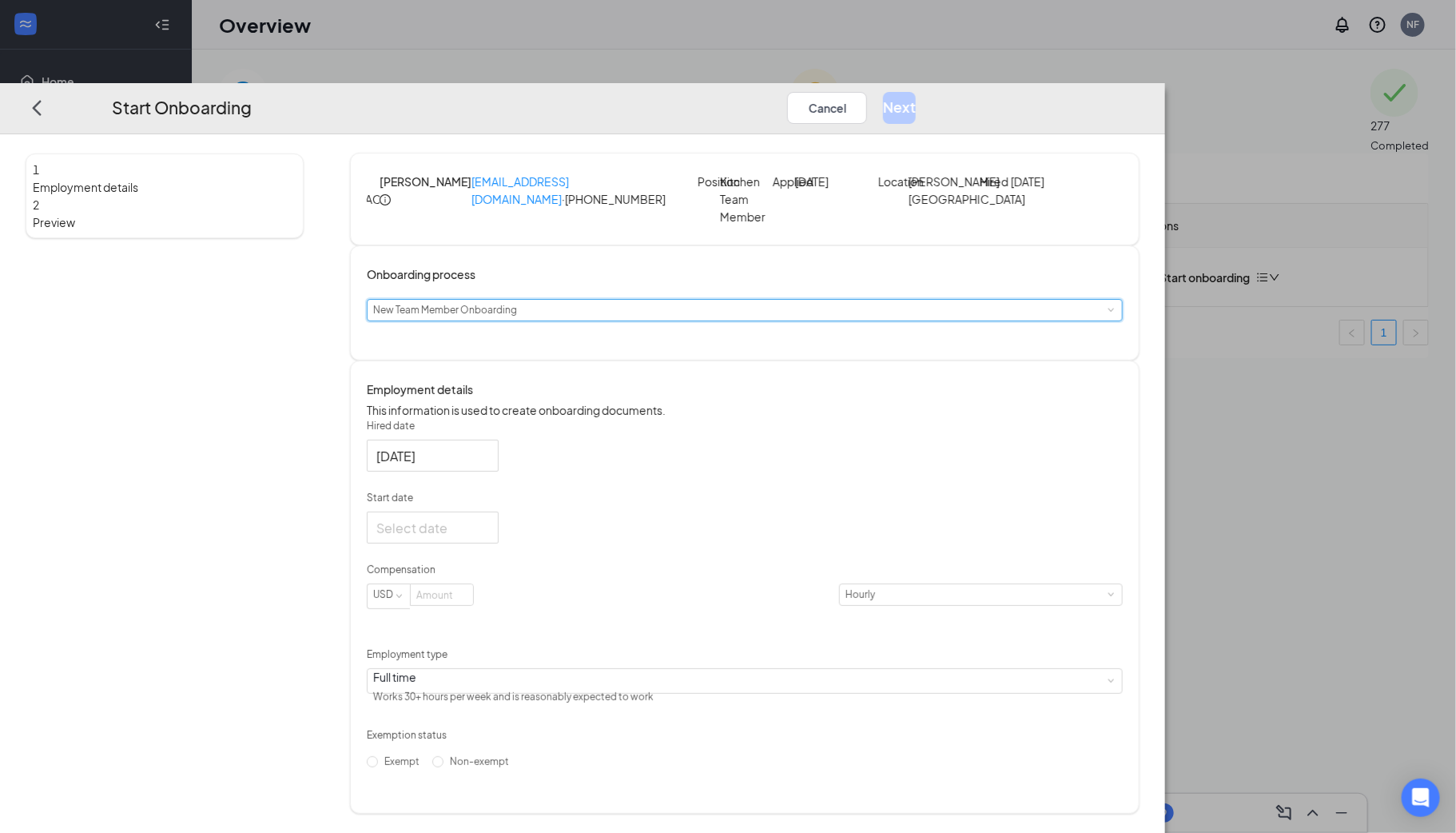
scroll to position [26, 0]
click at [486, 458] on input "[DATE]" at bounding box center [431, 456] width 109 height 20
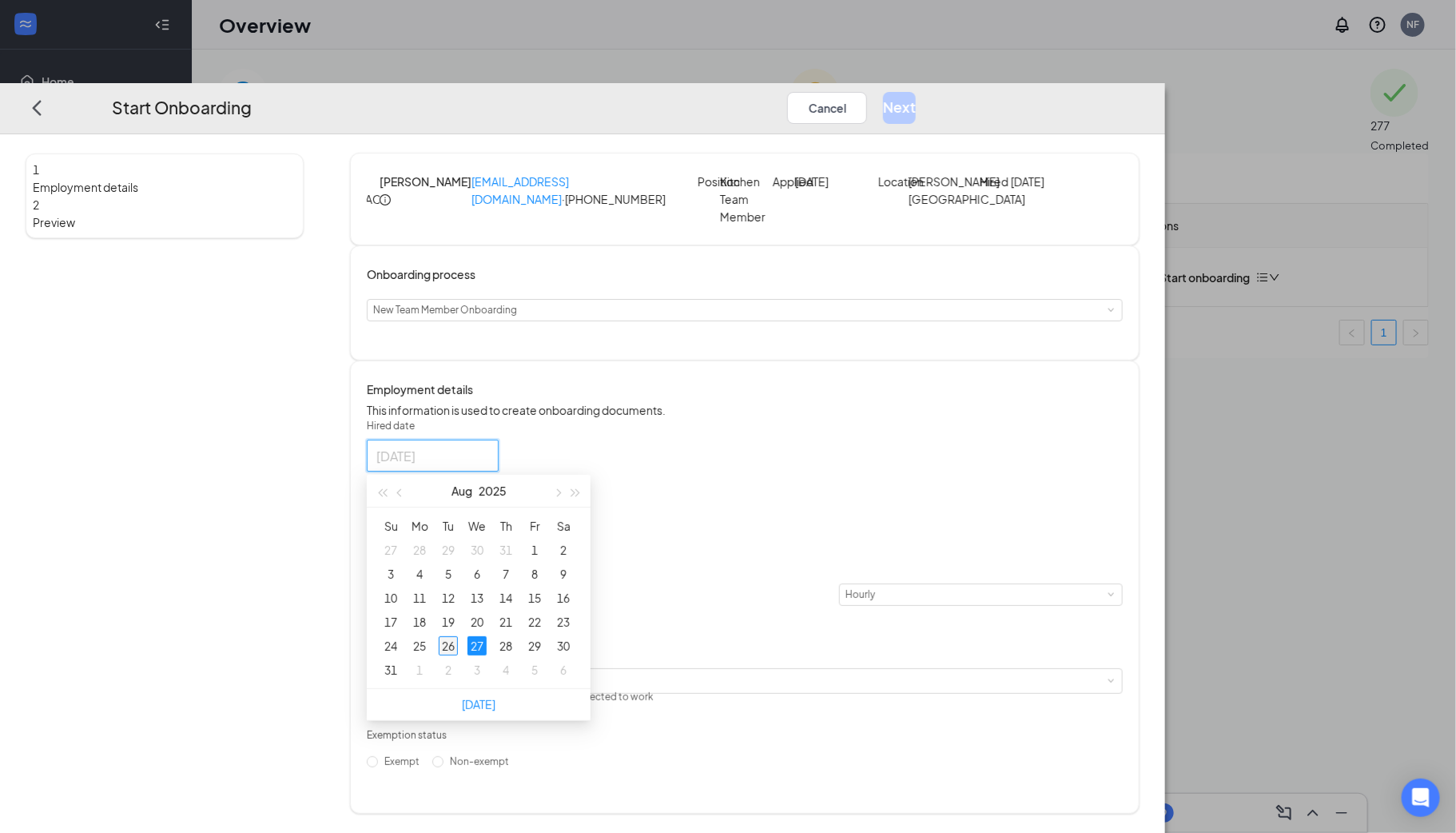
type input "[DATE]"
click at [458, 650] on div "26" at bounding box center [448, 646] width 19 height 19
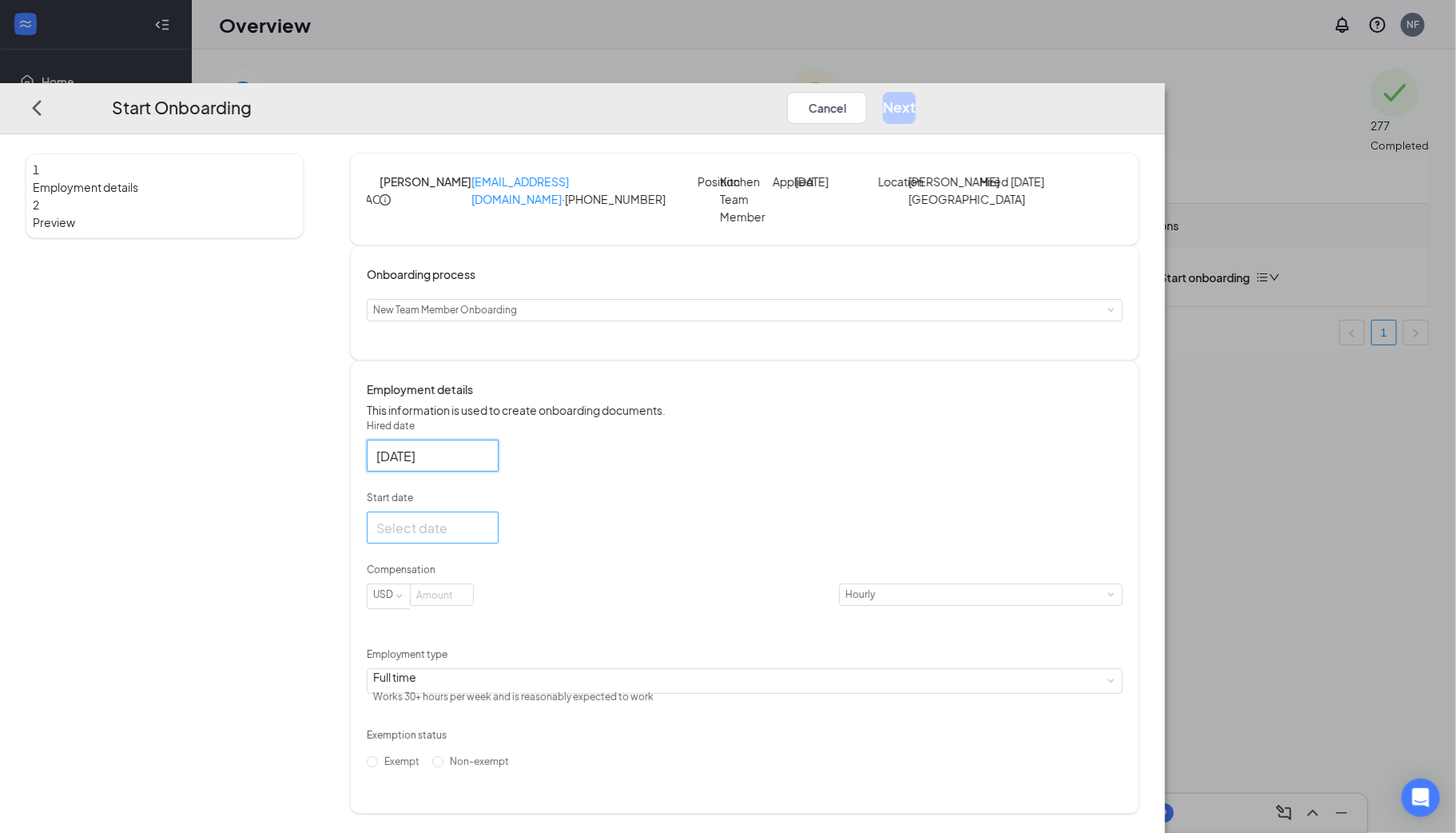
click at [486, 535] on input "Start date" at bounding box center [431, 528] width 109 height 20
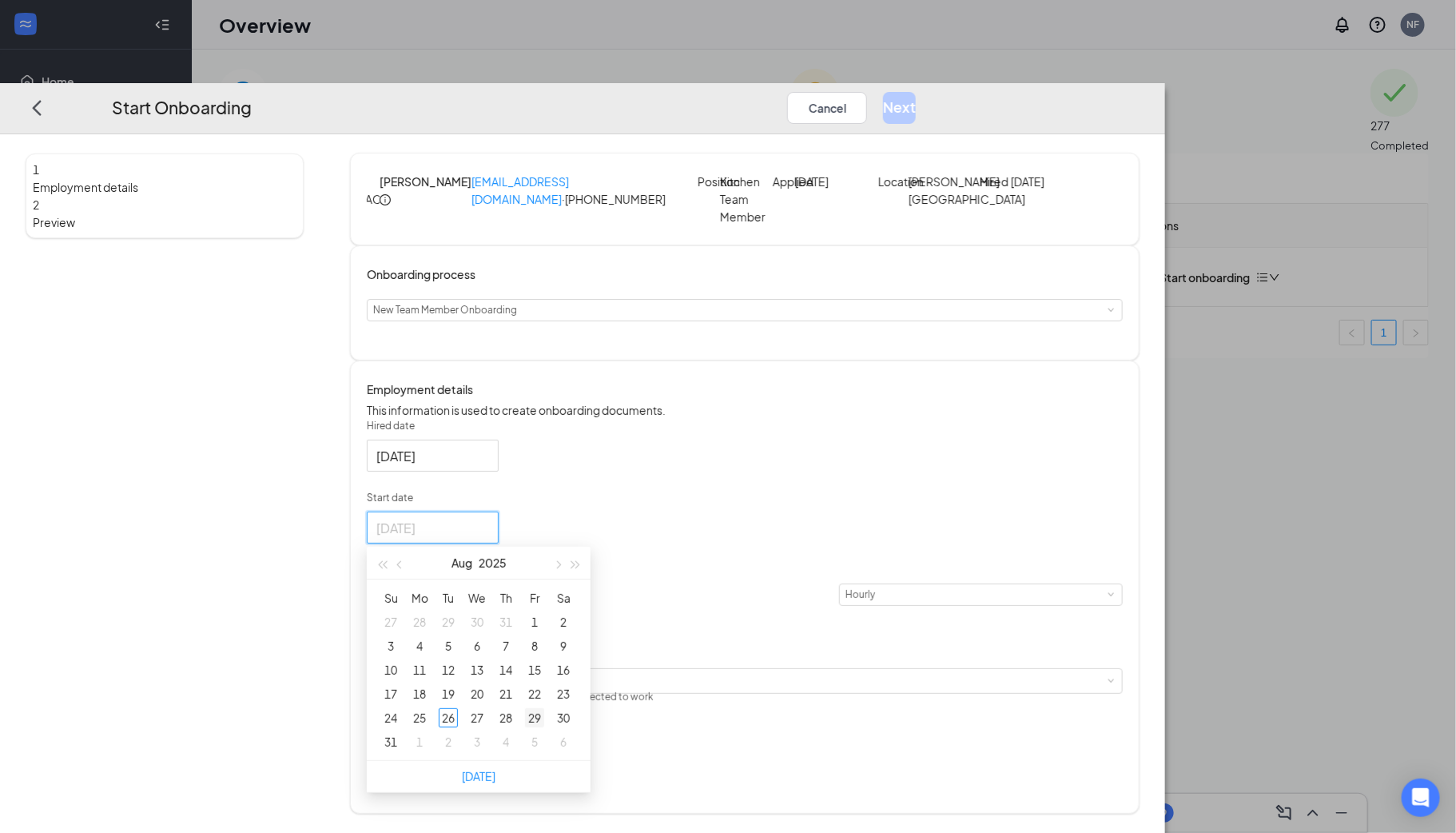
type input "[DATE]"
click at [544, 725] on div "29" at bounding box center [534, 717] width 19 height 19
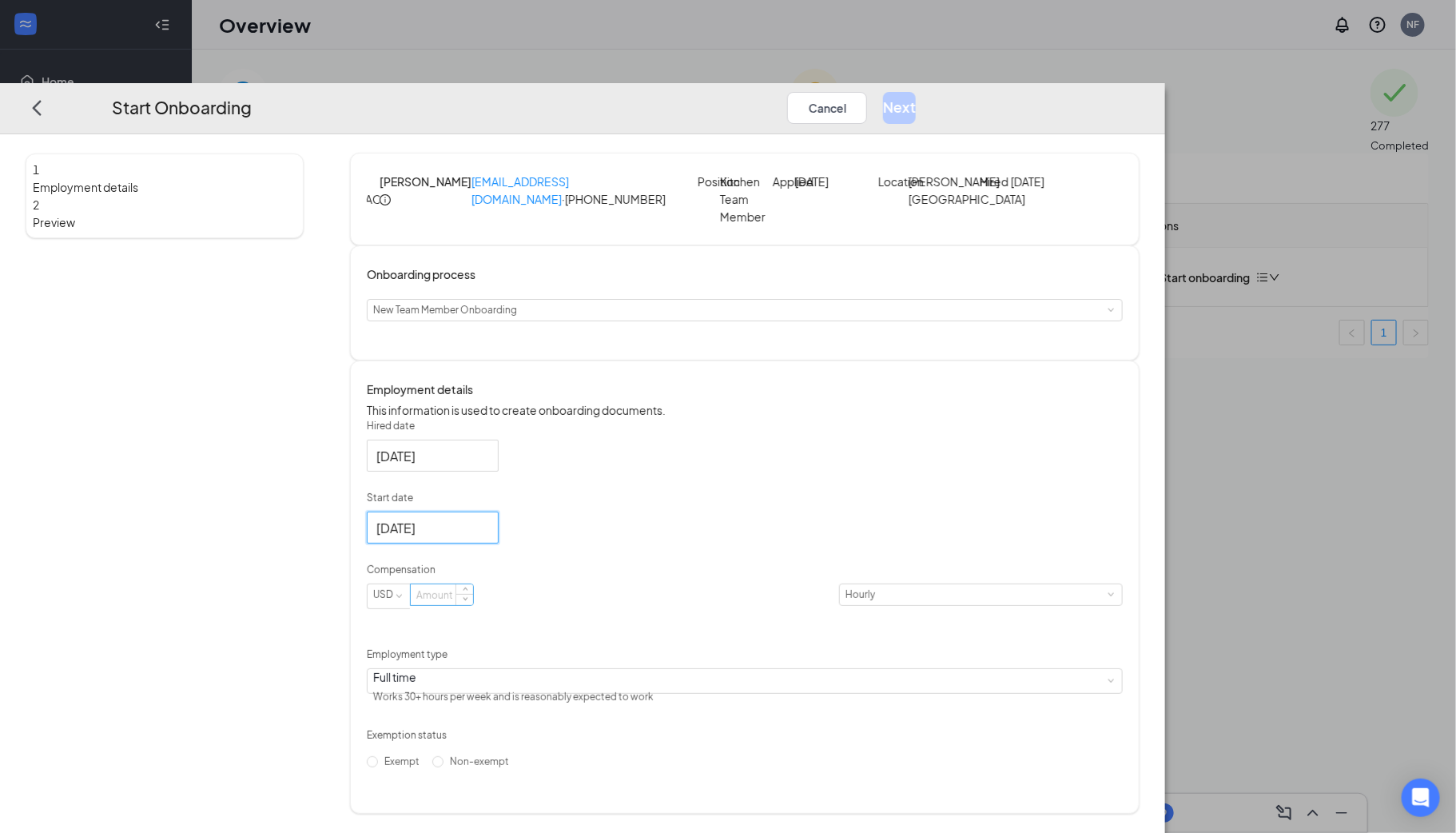
click at [473, 605] on input at bounding box center [442, 594] width 63 height 21
type input "14"
click at [615, 693] on div "Full time Works 30+ hours per week and is reasonably expected to work" at bounding box center [744, 681] width 742 height 24
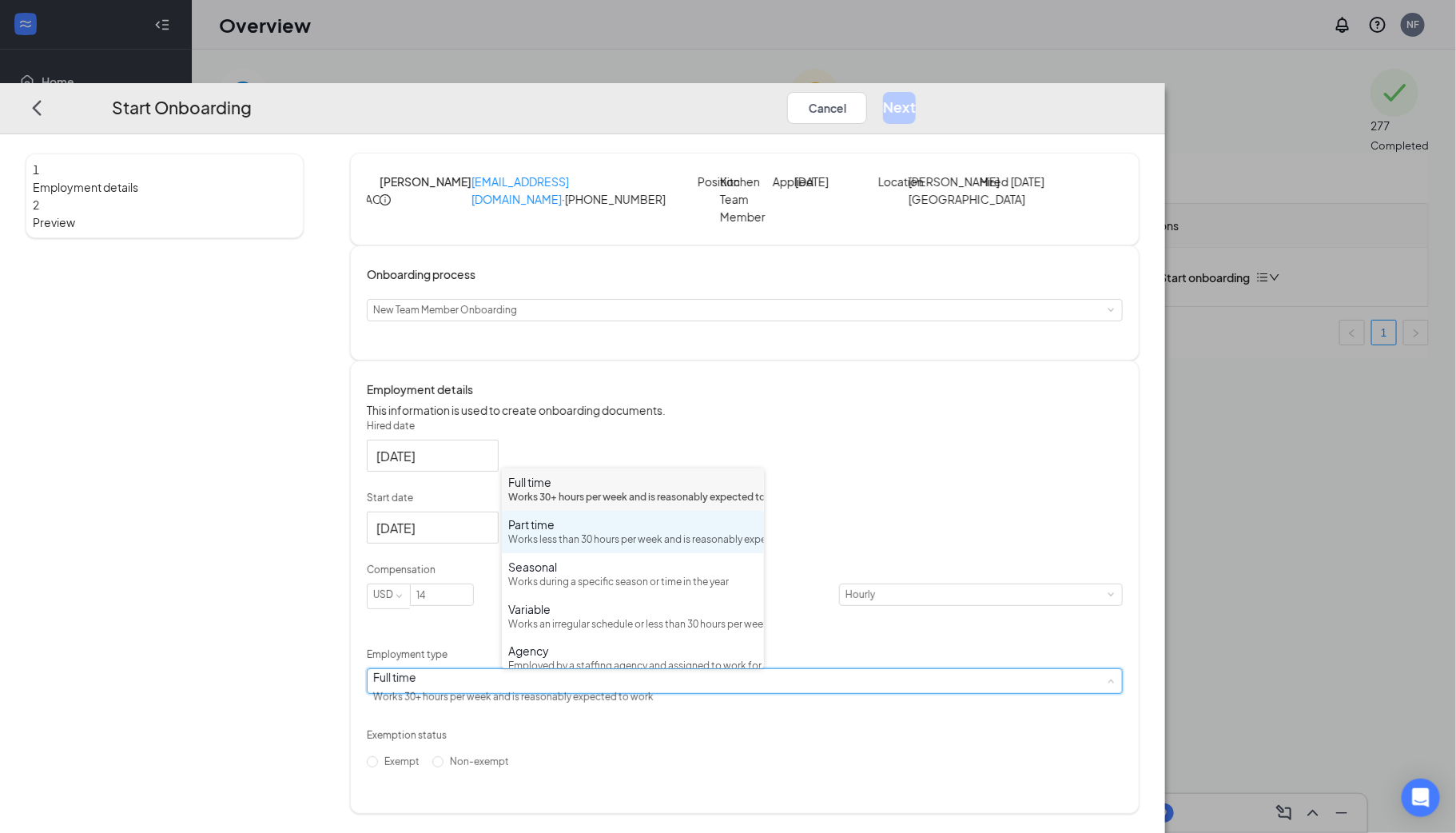
click at [568, 548] on div "Part time Works less than 30 hours per week and is reasonably expected to work" at bounding box center [632, 532] width 250 height 31
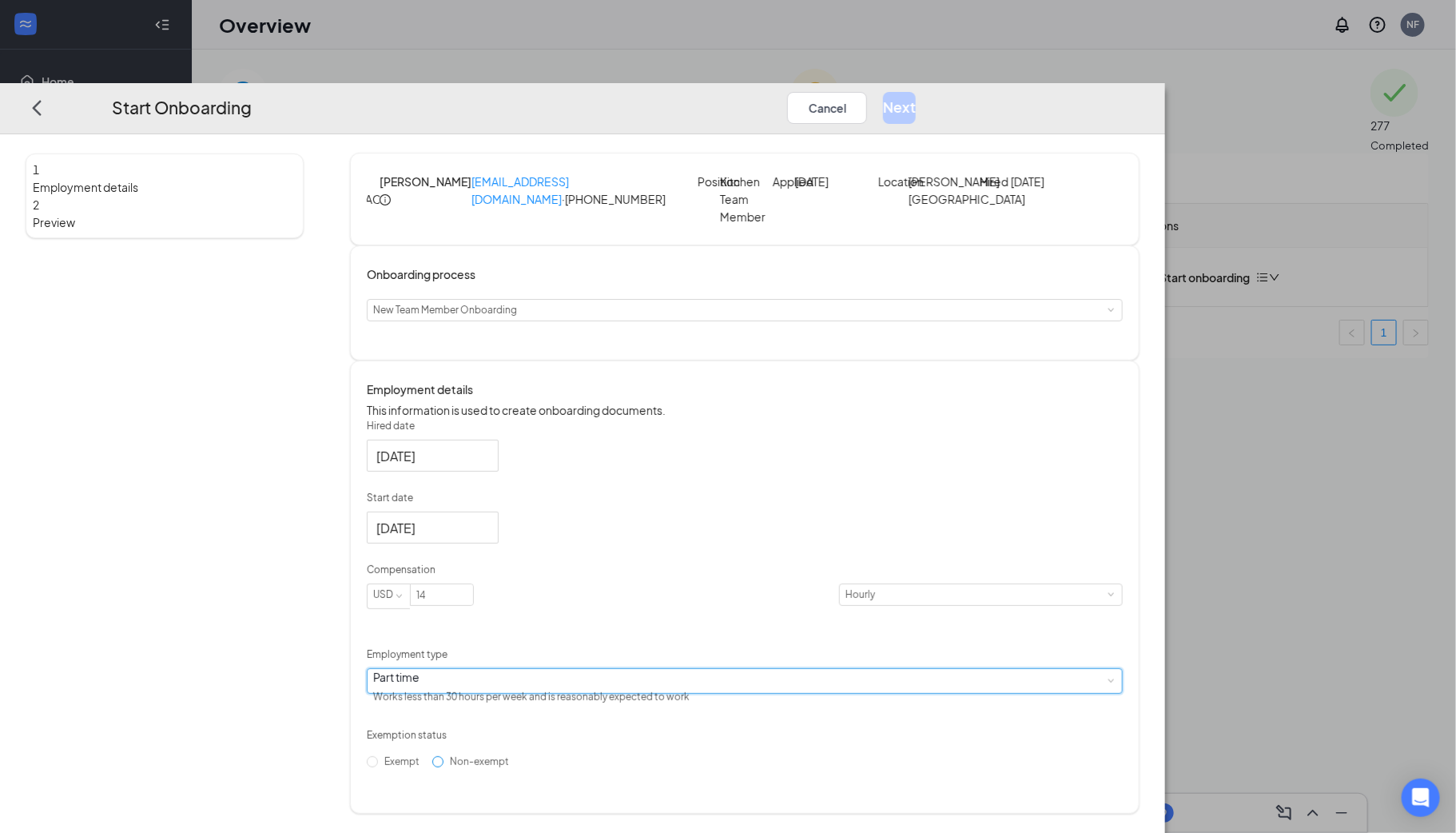
click at [444, 767] on input "Non-exempt" at bounding box center [438, 761] width 11 height 11
radio input "true"
click at [916, 92] on button "Next" at bounding box center [899, 108] width 33 height 32
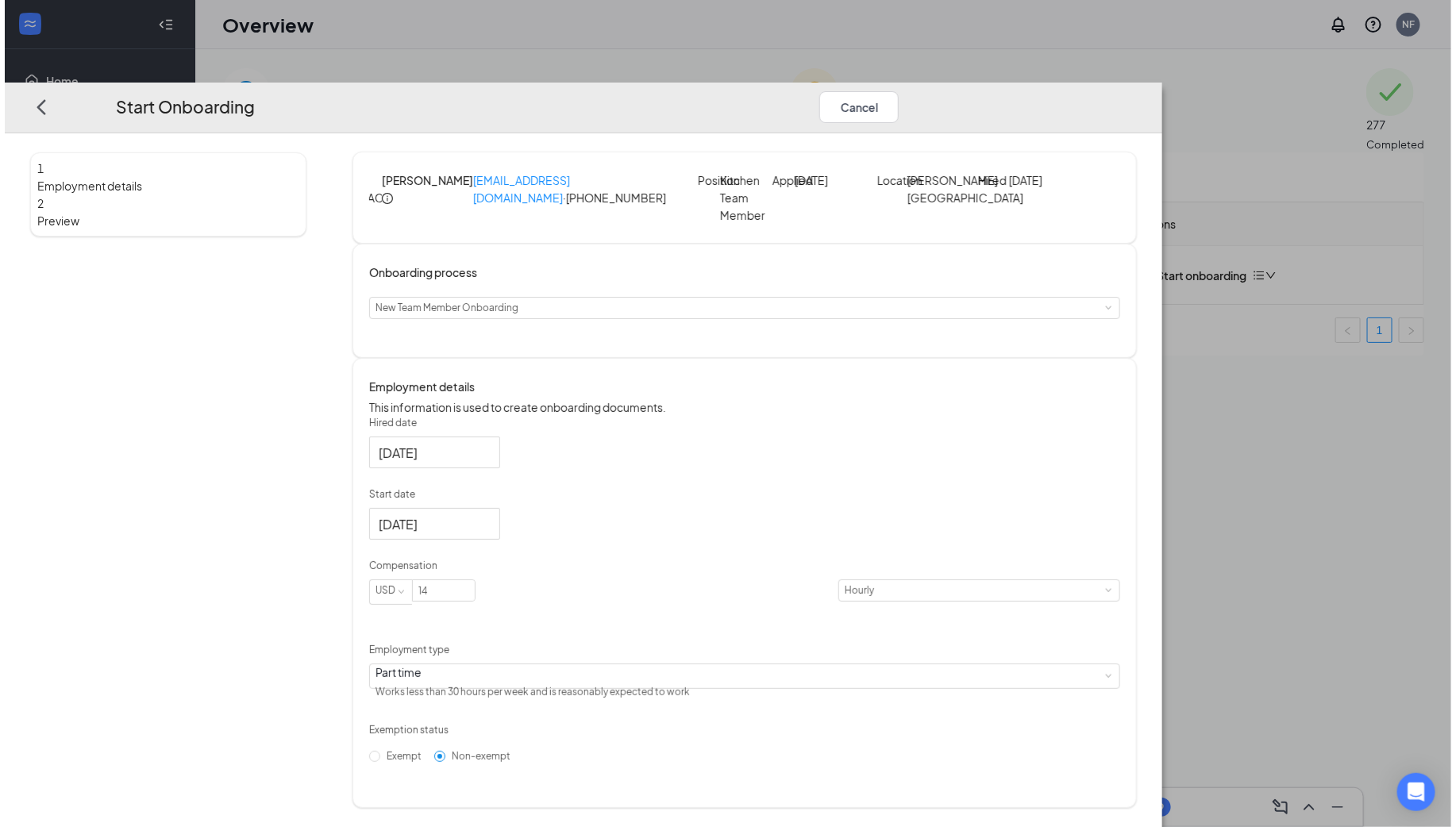
scroll to position [0, 0]
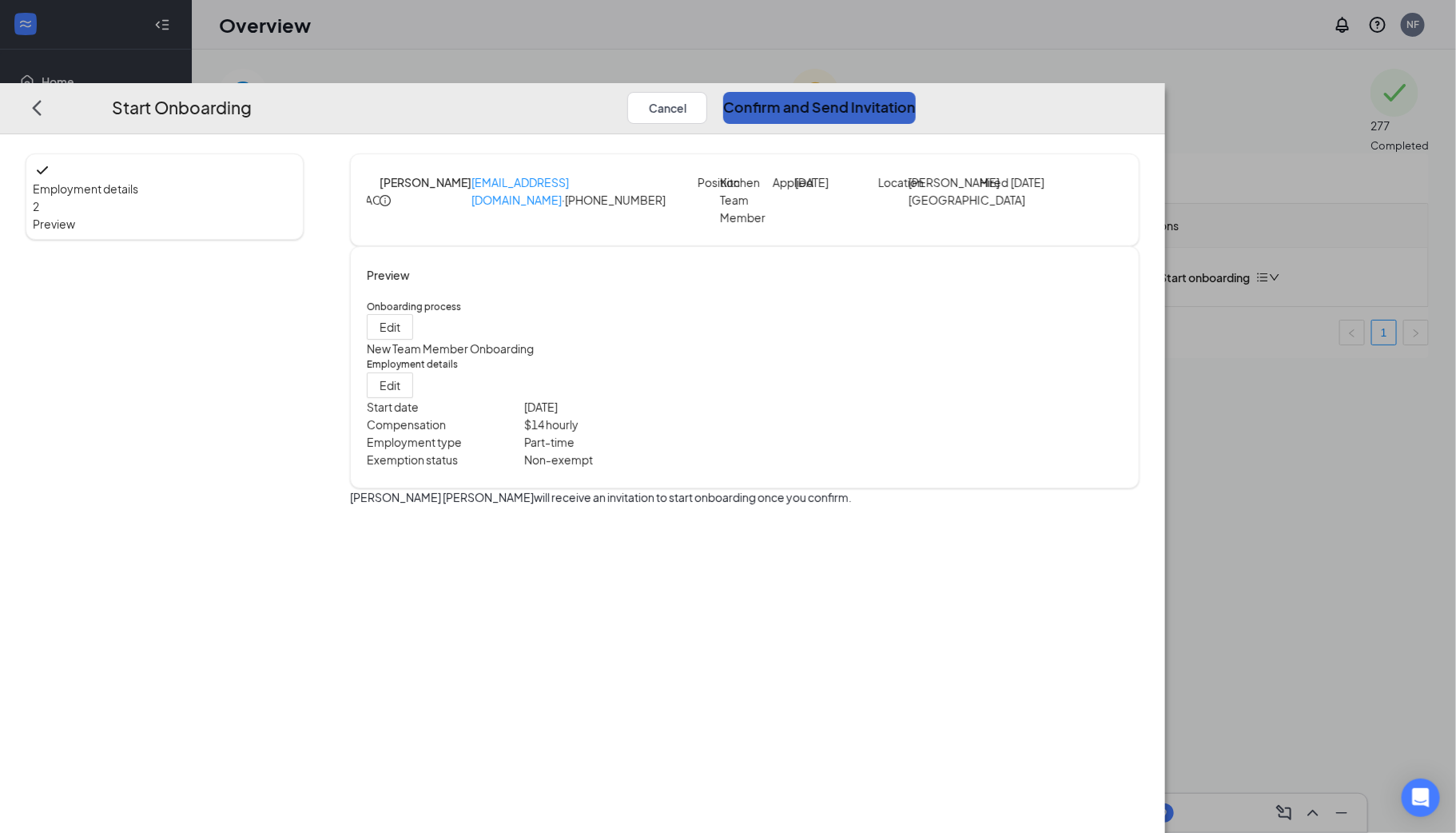
click at [916, 92] on button "Confirm and Send Invitation" at bounding box center [819, 108] width 193 height 32
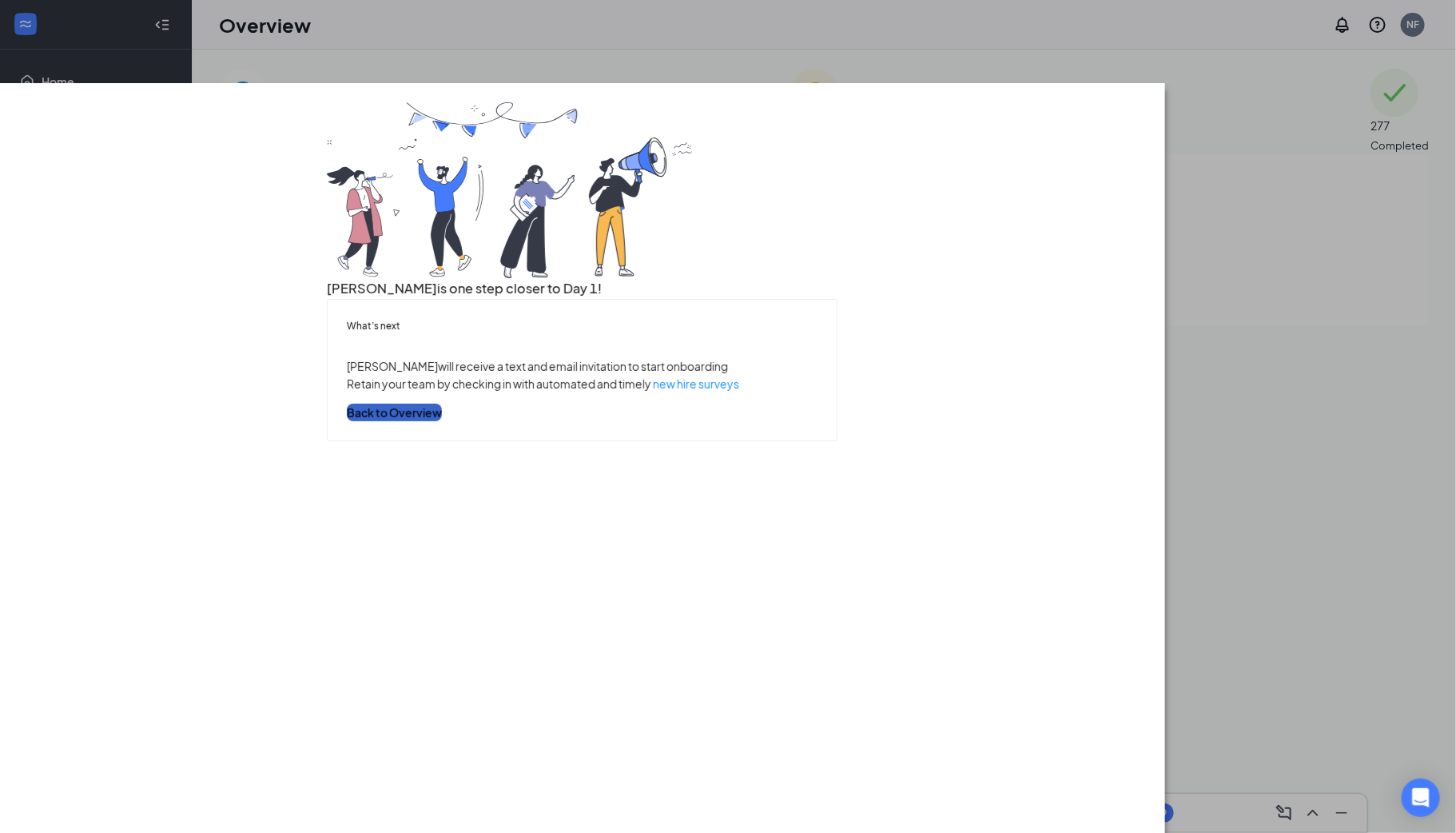
click at [442, 422] on button "Back to Overview" at bounding box center [394, 412] width 95 height 18
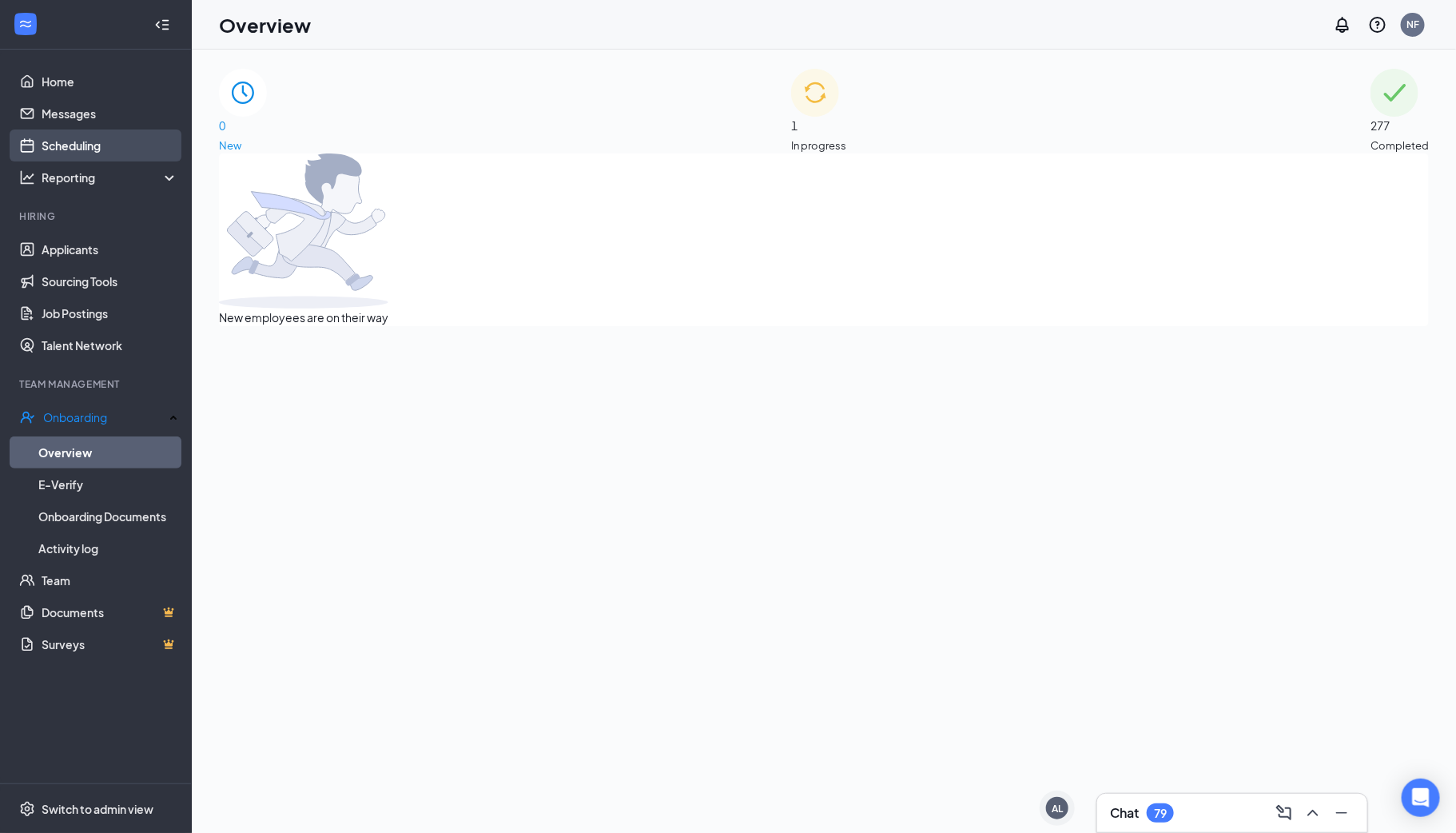
click at [118, 148] on link "Scheduling" at bounding box center [109, 146] width 136 height 32
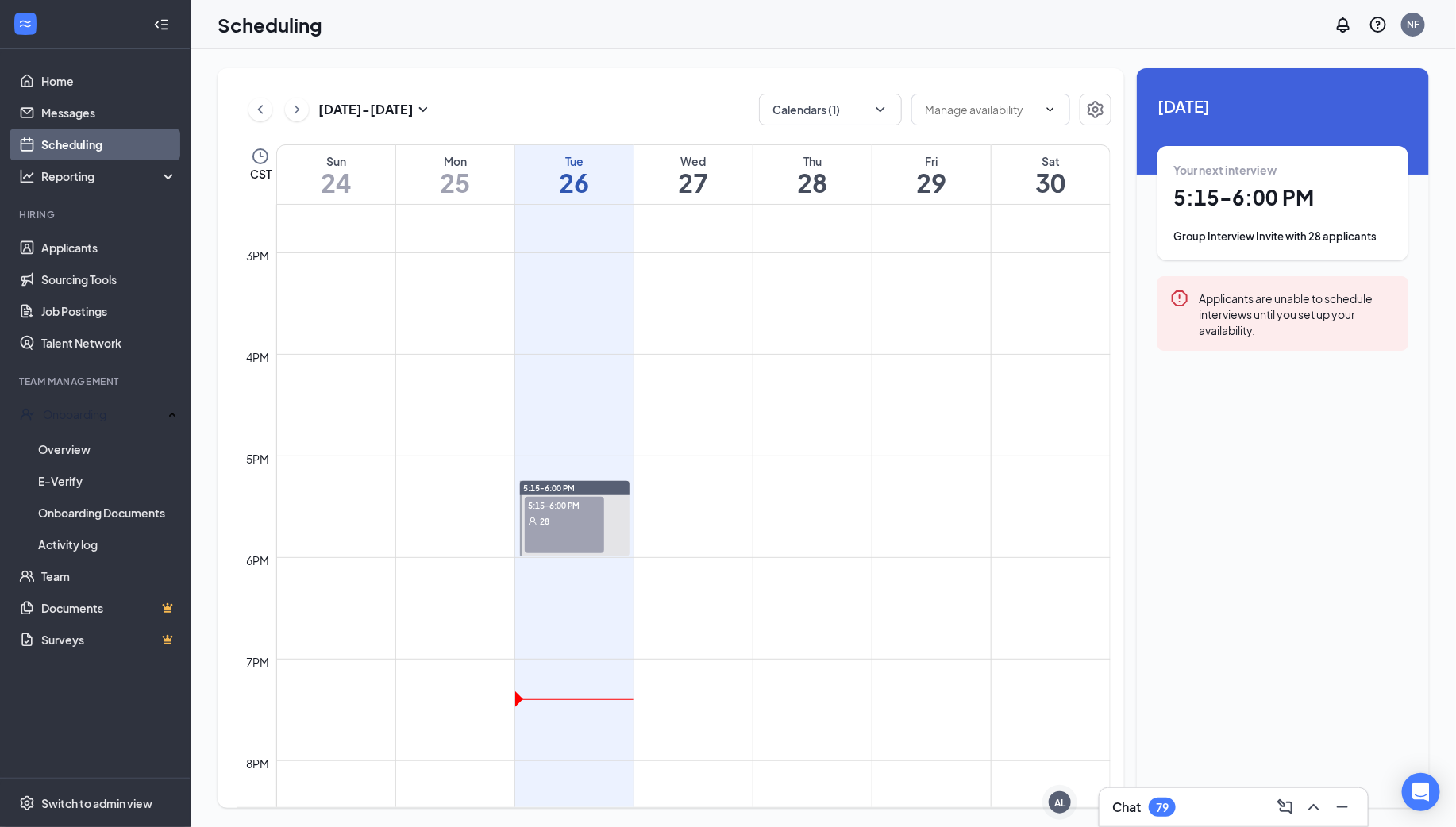
scroll to position [1542, 0]
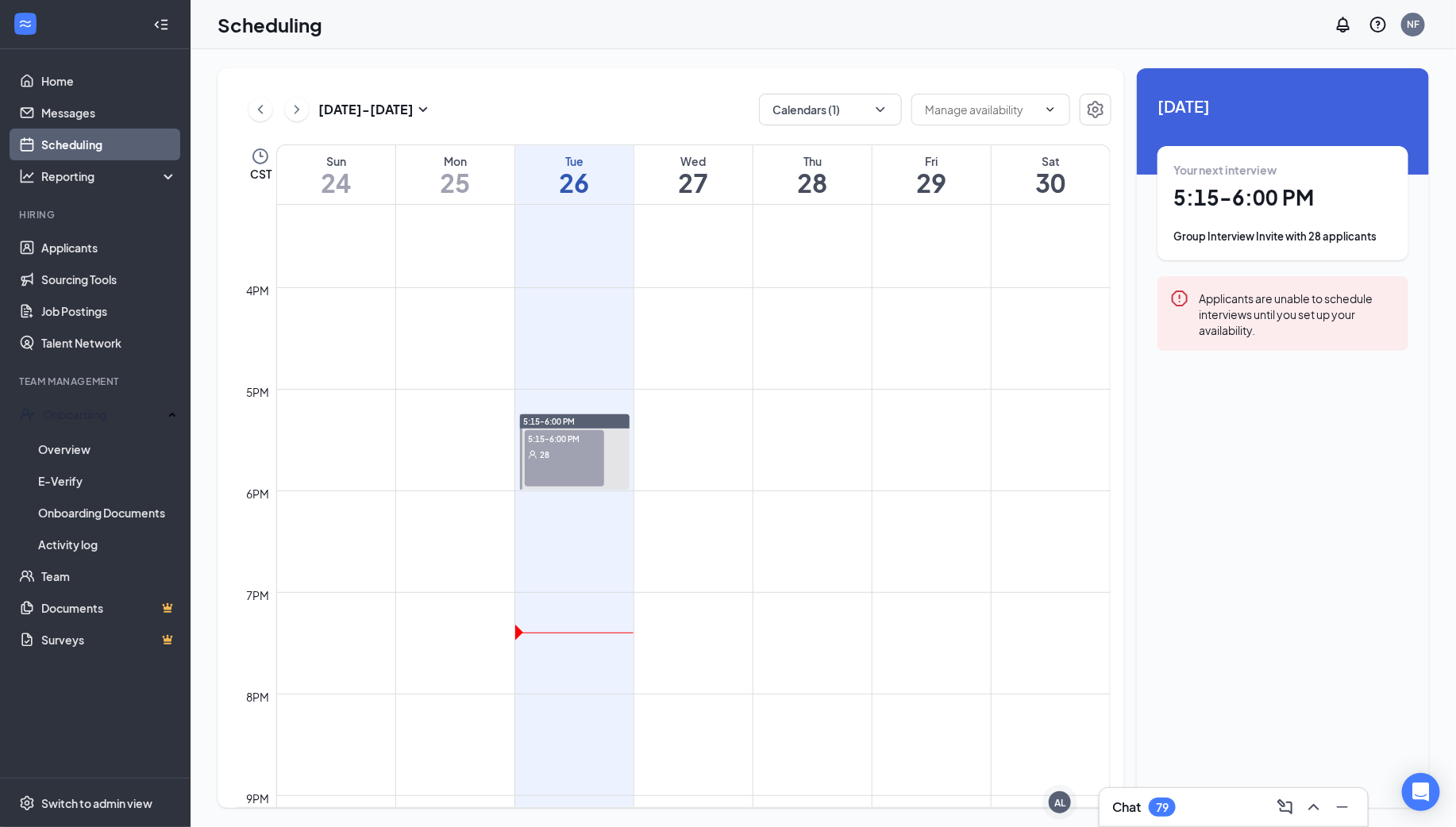
click at [570, 439] on span "5:15-6:00 PM" at bounding box center [564, 438] width 79 height 16
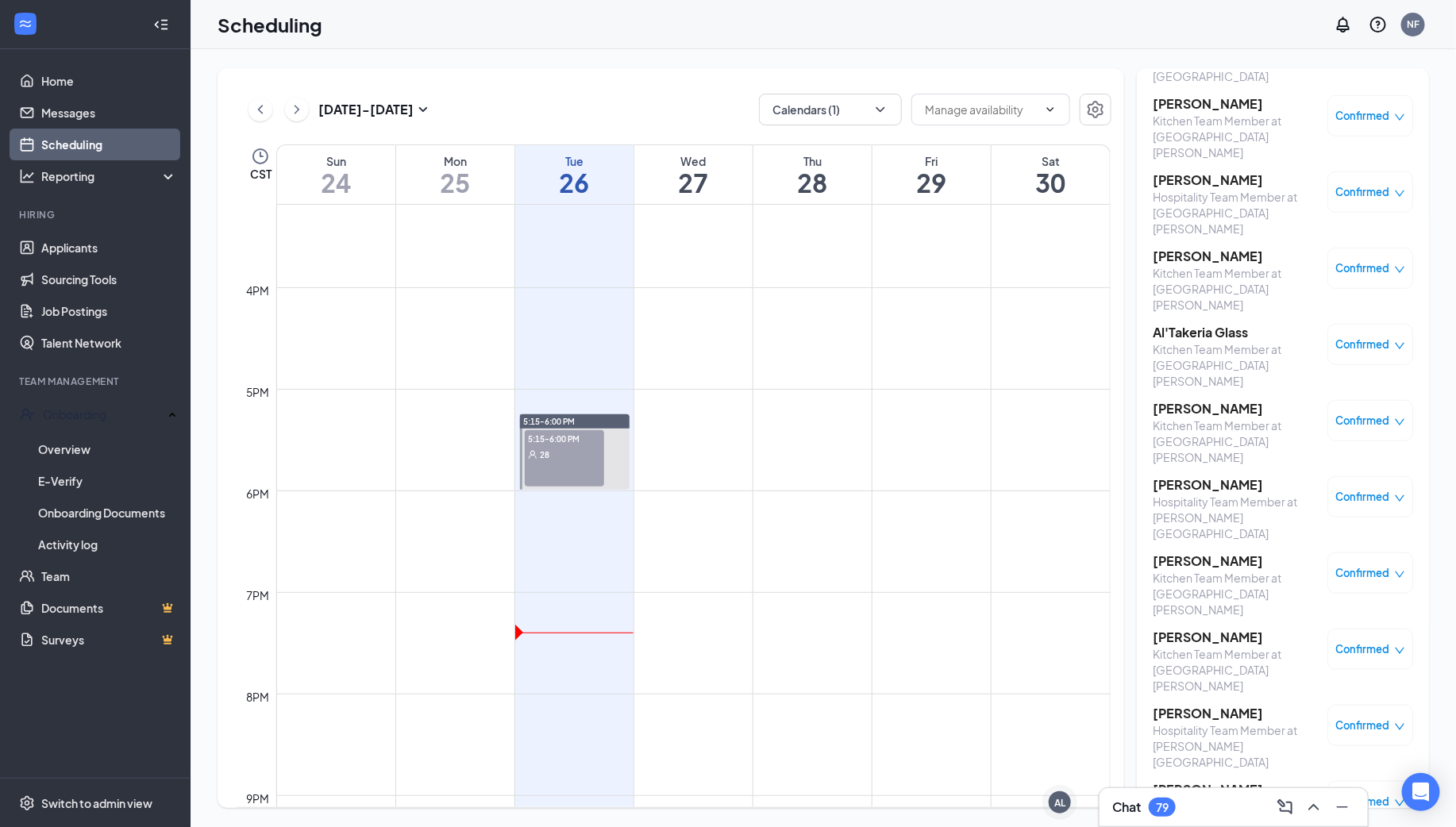
scroll to position [512, 0]
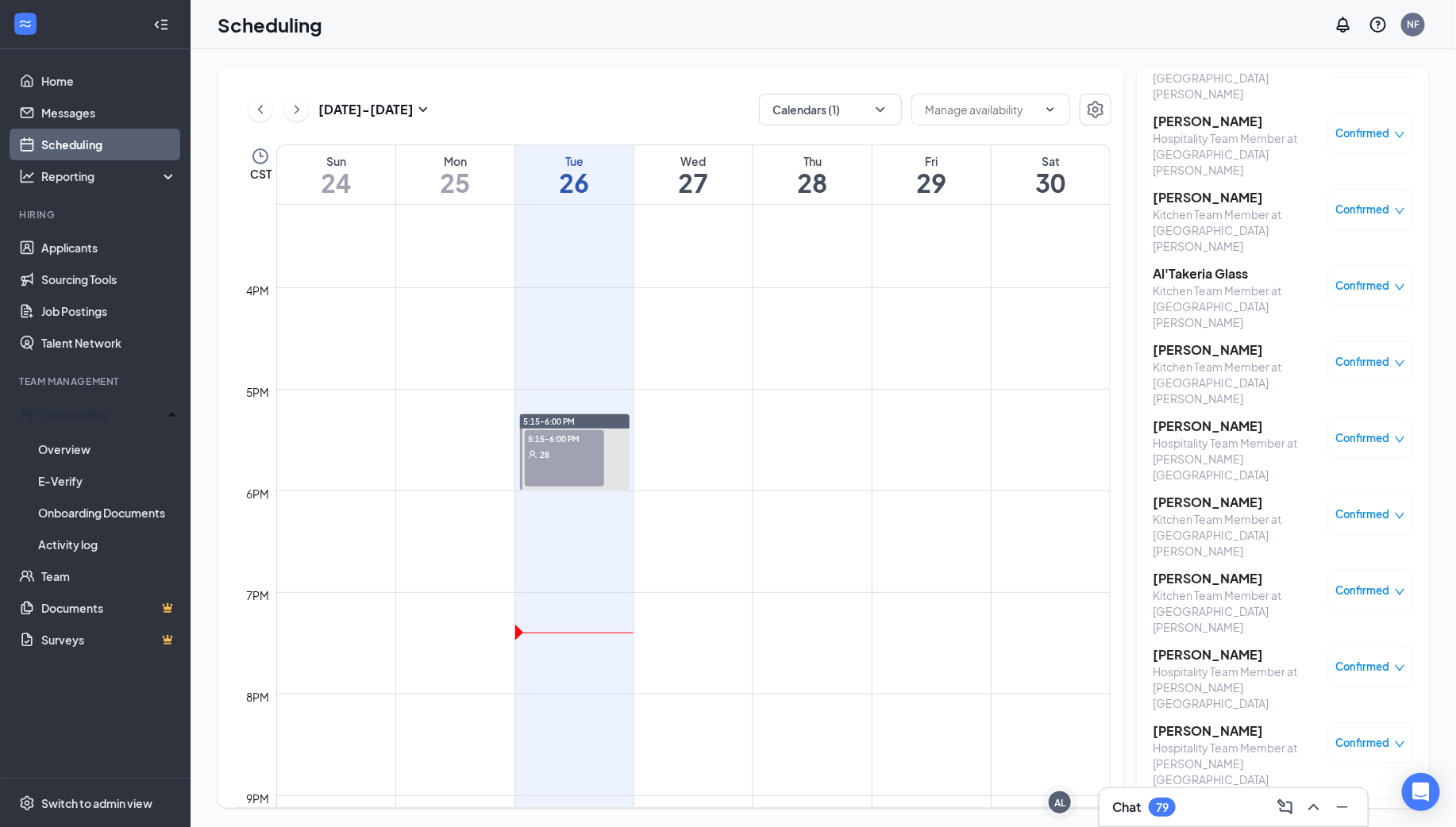
click at [1200, 493] on h3 "[PERSON_NAME]" at bounding box center [1236, 502] width 166 height 18
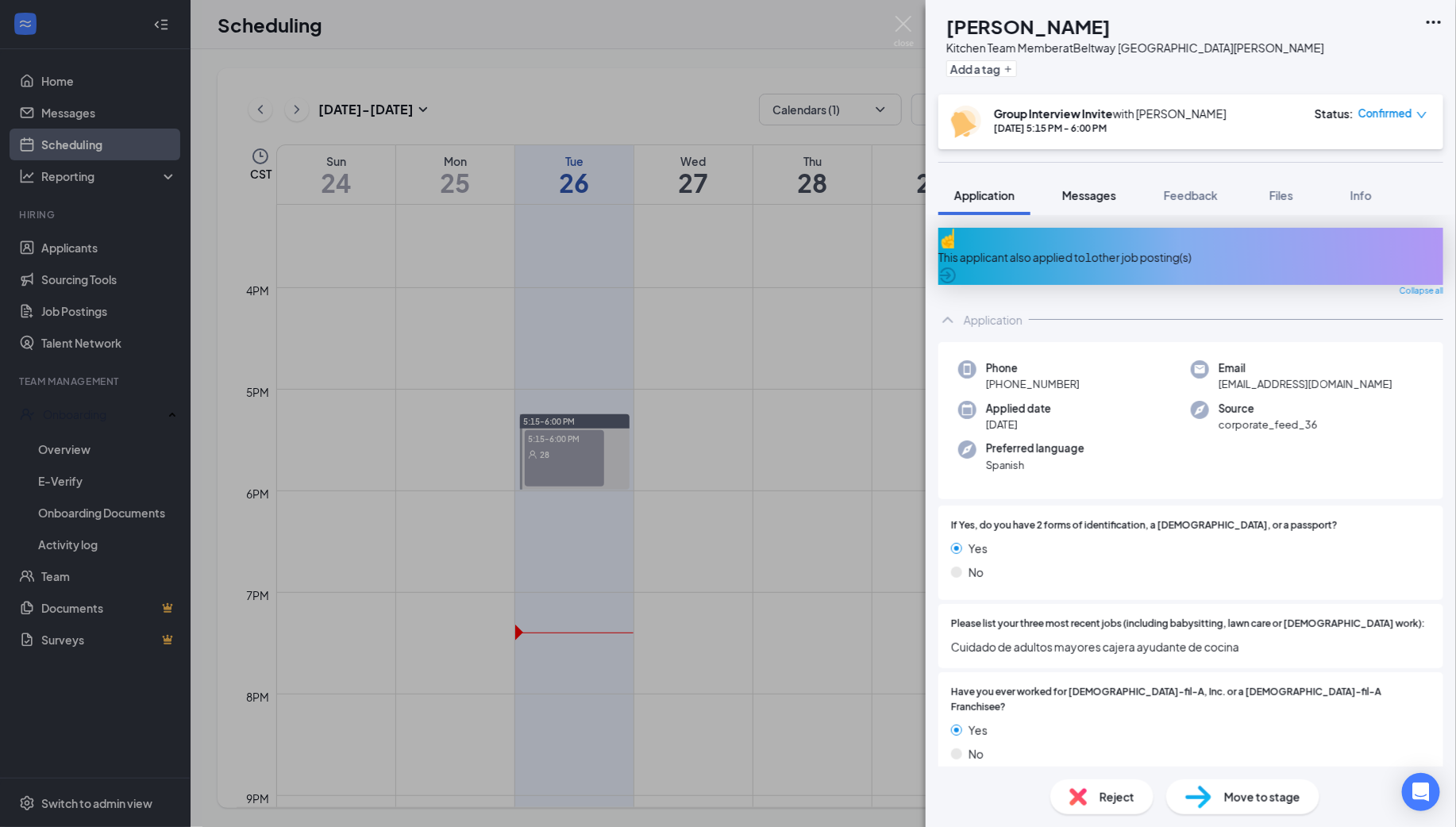
click at [1089, 192] on span "Messages" at bounding box center [1089, 195] width 54 height 14
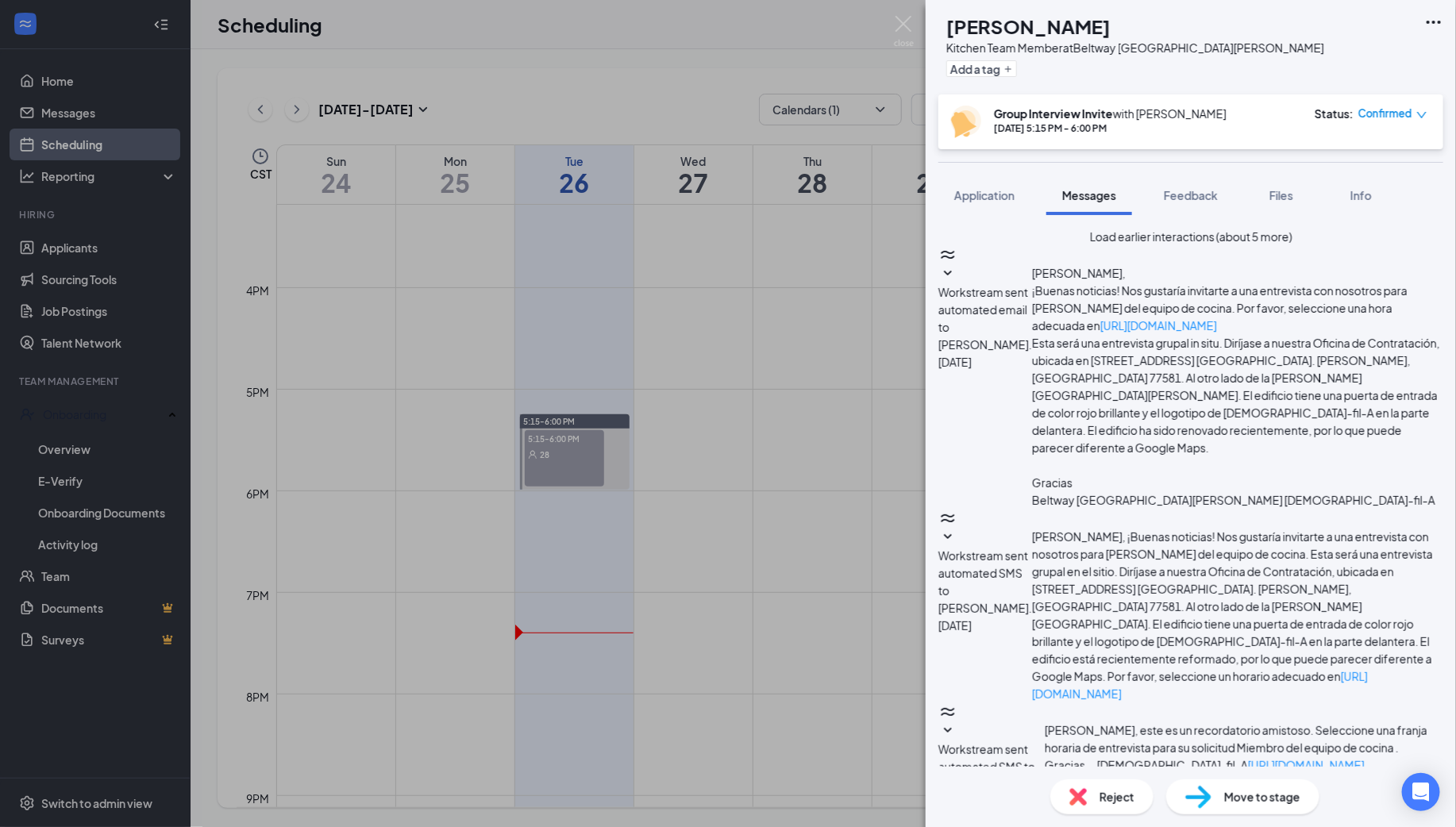
scroll to position [402, 0]
type textarea "[PERSON_NAME] soy [PERSON_NAME] de CFA estas disponible para una llamada?"
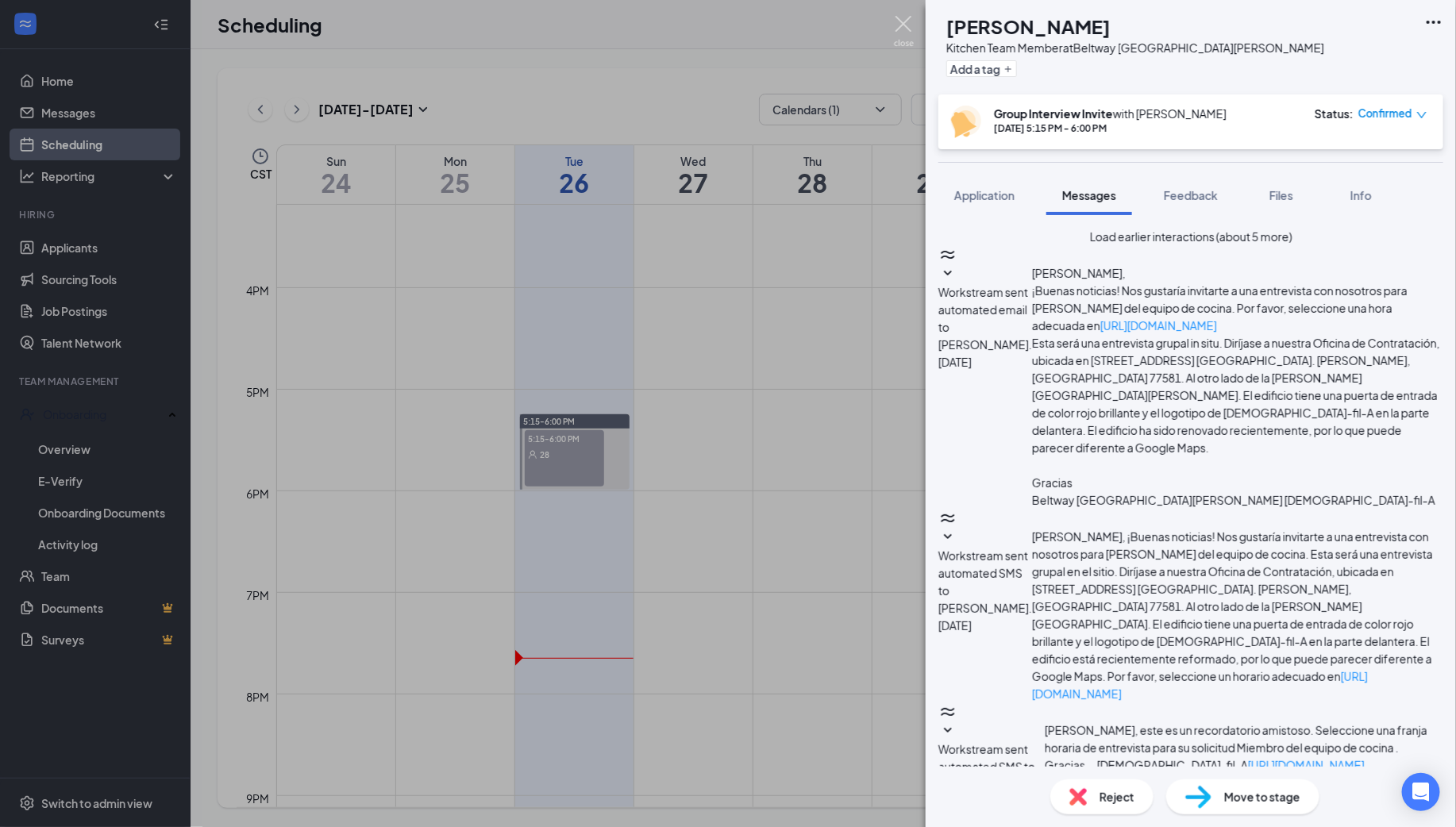
click at [900, 22] on img at bounding box center [904, 31] width 20 height 31
